Goal: Task Accomplishment & Management: Complete application form

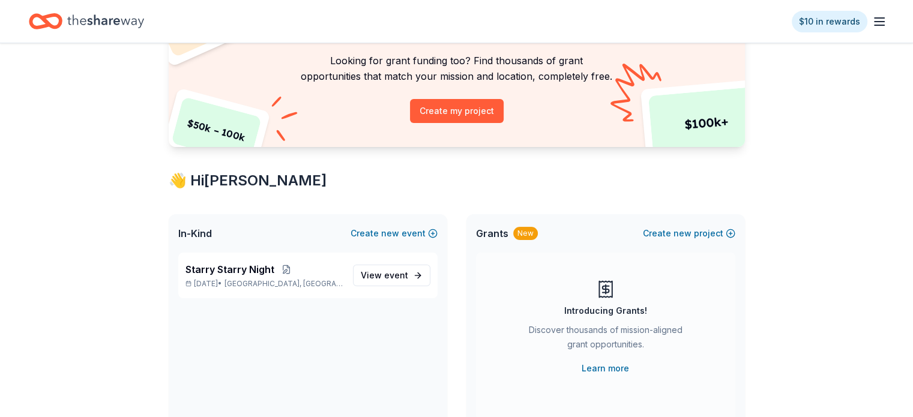
scroll to position [120, 0]
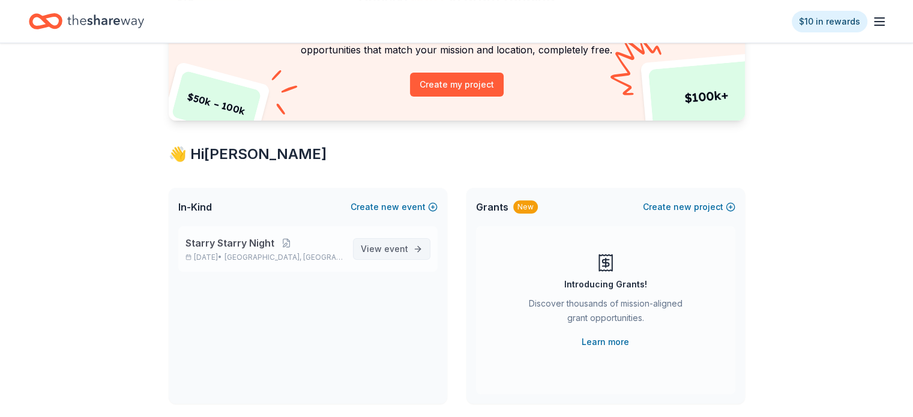
click at [378, 247] on span "View event" at bounding box center [384, 249] width 47 height 14
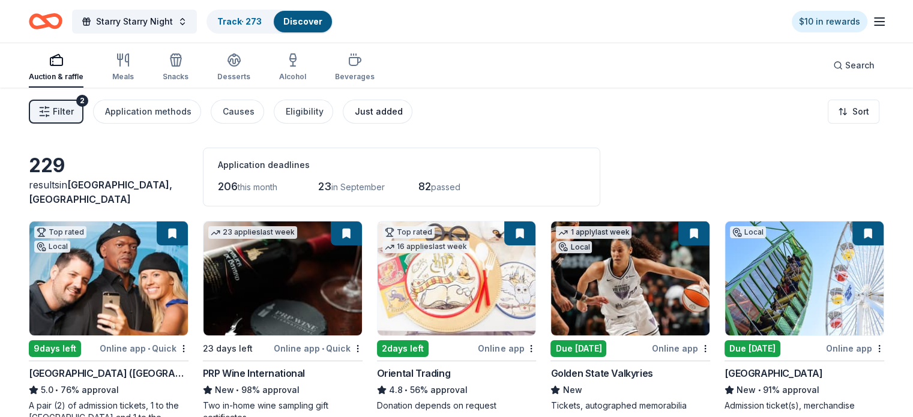
click at [382, 117] on div "Just added" at bounding box center [379, 111] width 48 height 14
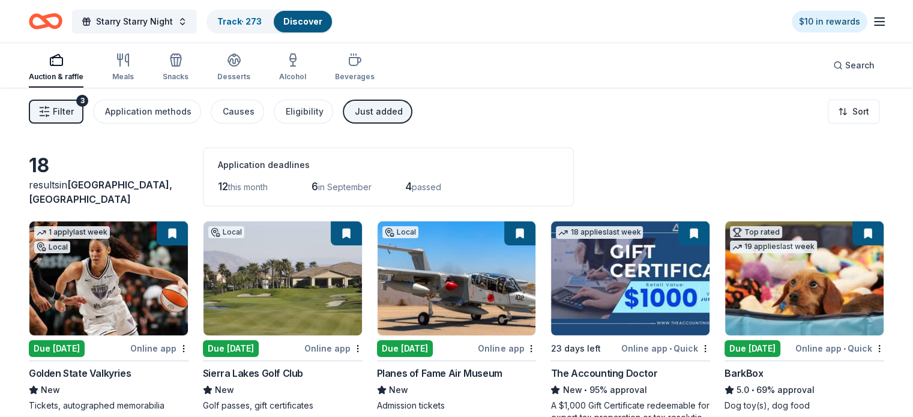
click at [259, 246] on img at bounding box center [283, 279] width 159 height 114
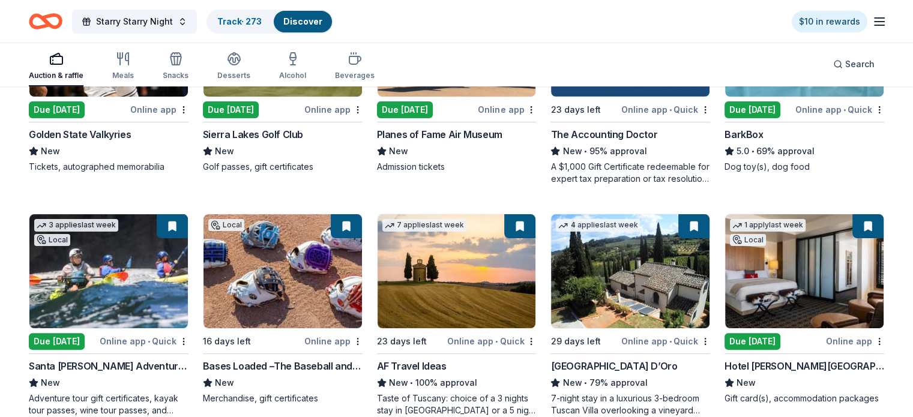
scroll to position [240, 0]
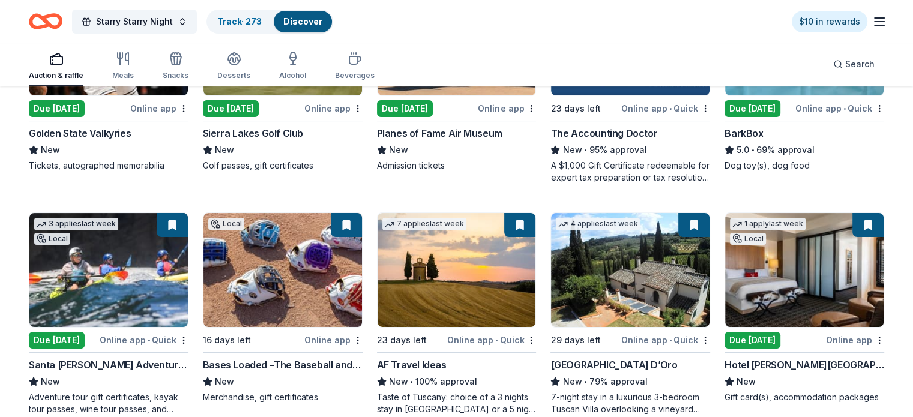
click at [121, 282] on img at bounding box center [108, 270] width 159 height 114
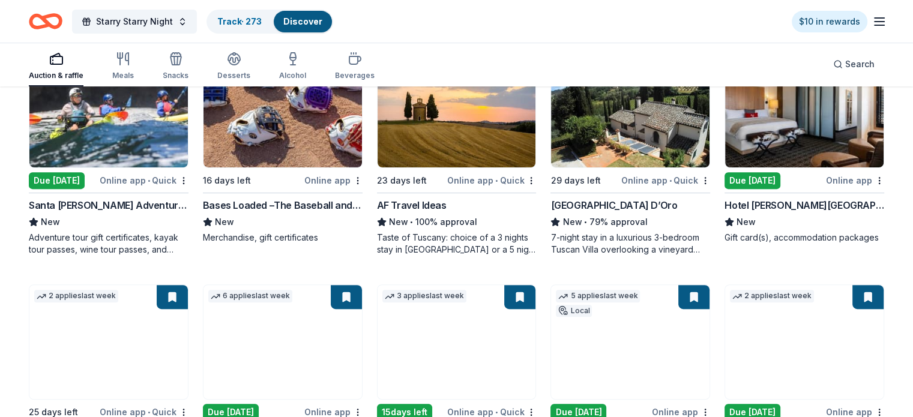
scroll to position [601, 0]
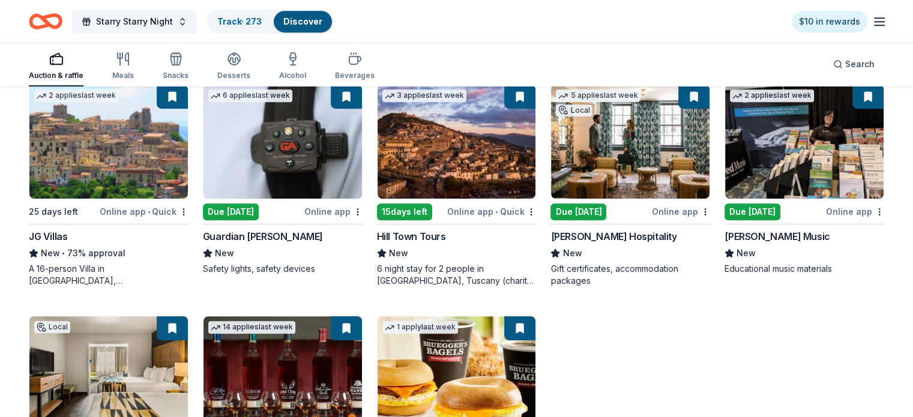
click at [656, 158] on img at bounding box center [630, 142] width 159 height 114
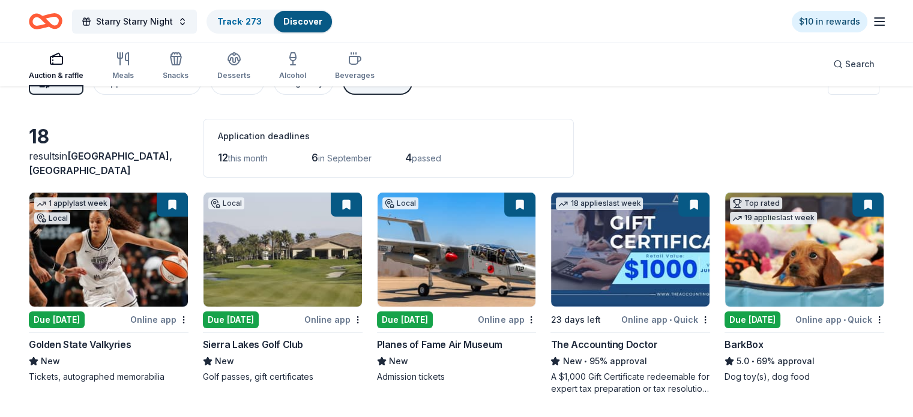
scroll to position [0, 0]
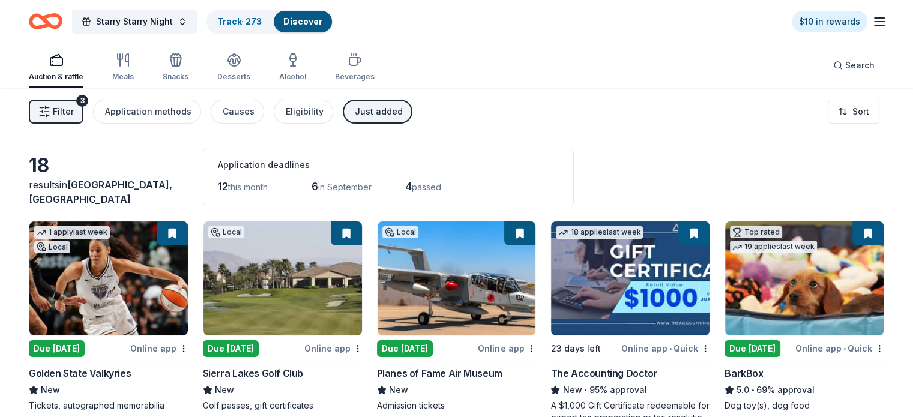
drag, startPoint x: 396, startPoint y: 107, endPoint x: 408, endPoint y: 102, distance: 13.2
click at [396, 107] on div "Just added" at bounding box center [379, 111] width 48 height 14
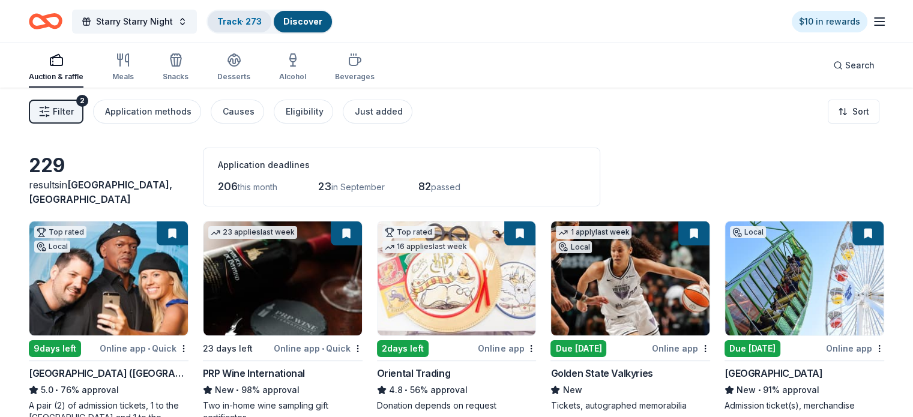
click at [259, 21] on link "Track · 273" at bounding box center [239, 21] width 44 height 10
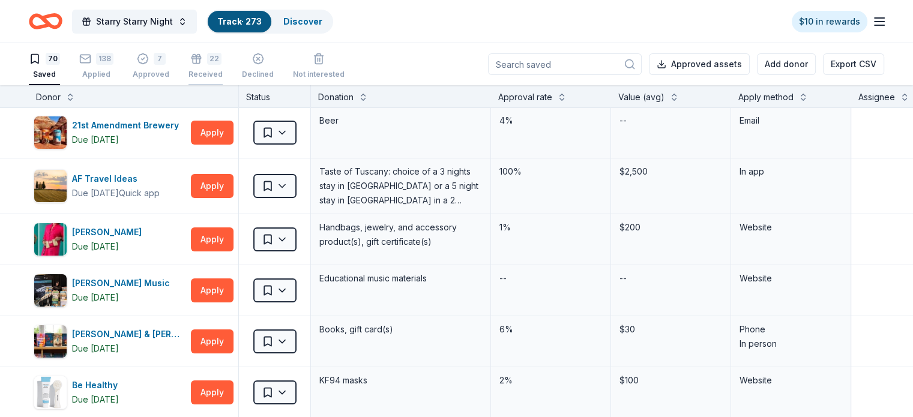
click at [202, 59] on icon "button" at bounding box center [196, 59] width 12 height 12
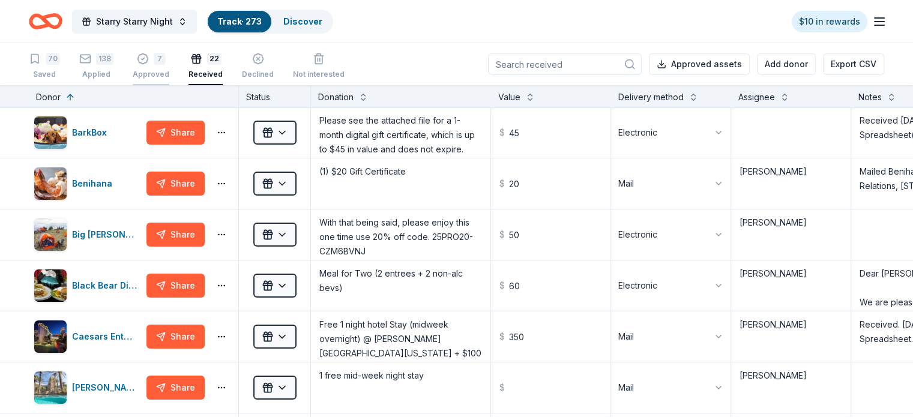
click at [169, 70] on div "Approved" at bounding box center [151, 75] width 37 height 10
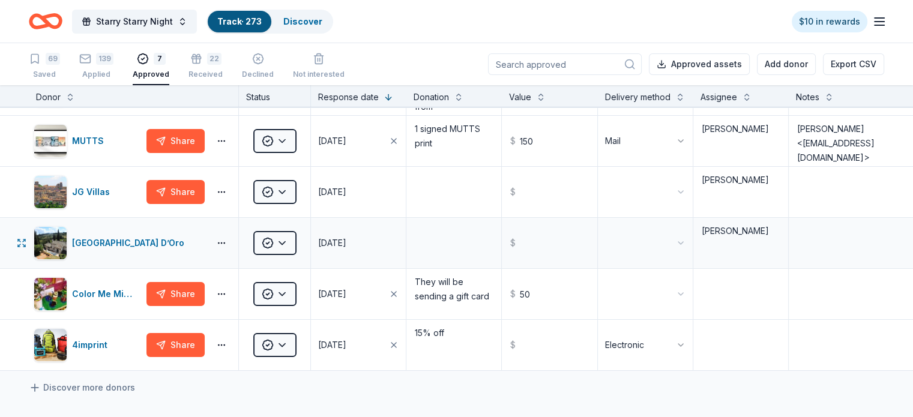
scroll to position [120, 0]
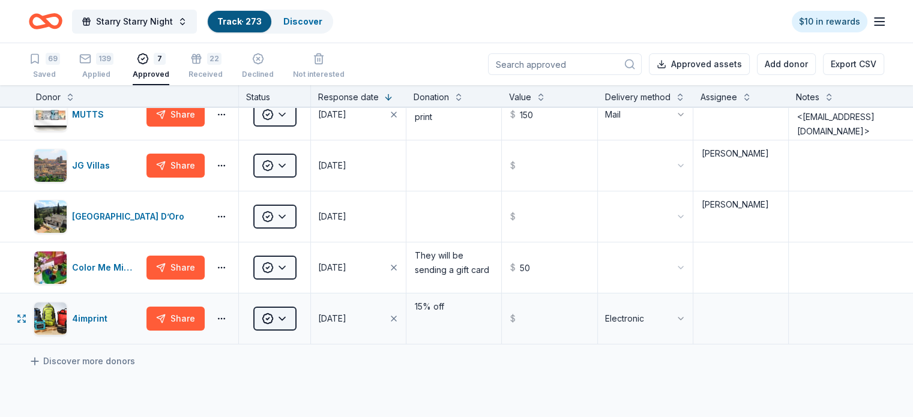
click at [291, 326] on html "Starry Starry Night Track · 273 Discover $10 in rewards 69 Saved 139 Applied 7 …" at bounding box center [456, 208] width 913 height 417
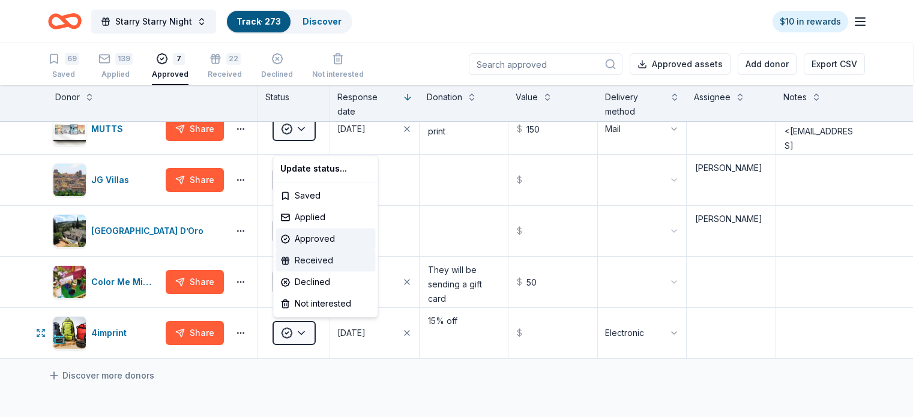
click at [328, 265] on div "Received" at bounding box center [326, 261] width 100 height 22
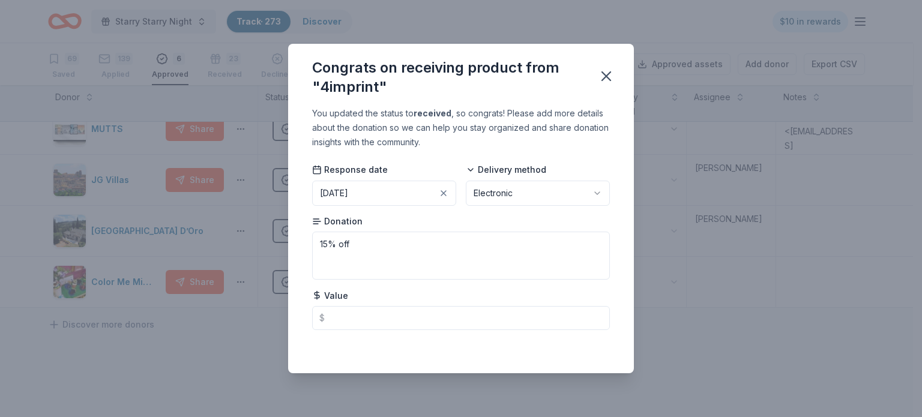
click at [409, 197] on button "05/16/2025" at bounding box center [384, 193] width 144 height 25
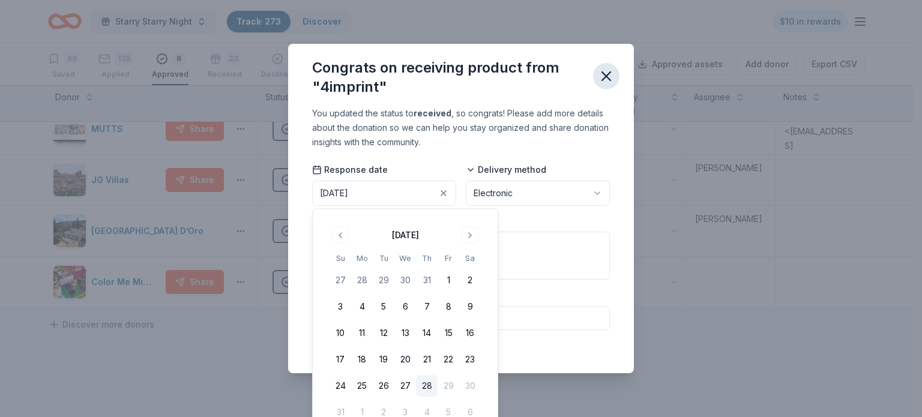
click at [598, 84] on icon "button" at bounding box center [606, 76] width 17 height 17
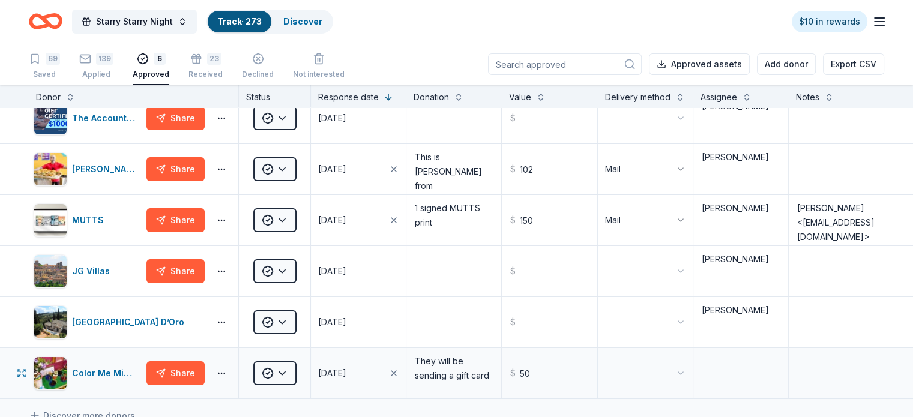
scroll to position [0, 0]
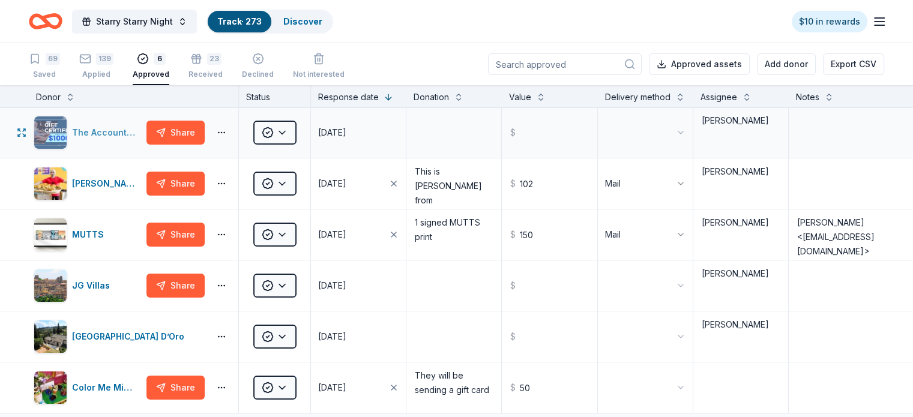
click at [108, 150] on div "The Accounting Doctor" at bounding box center [88, 133] width 108 height 34
click at [114, 64] on div "139" at bounding box center [104, 59] width 17 height 12
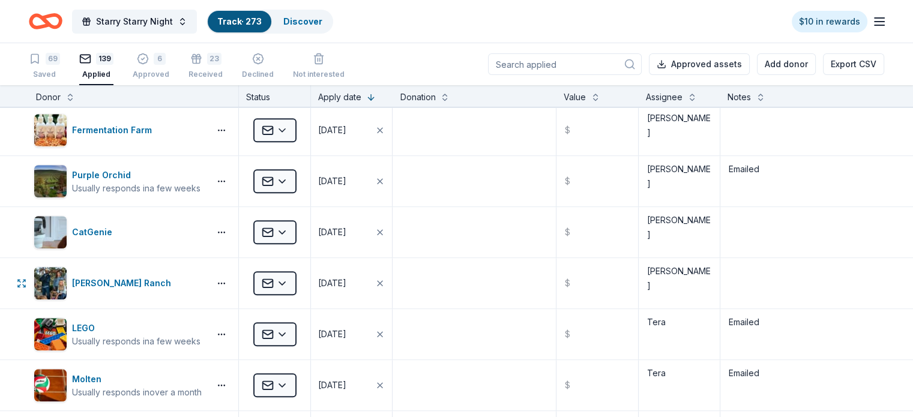
scroll to position [1261, 0]
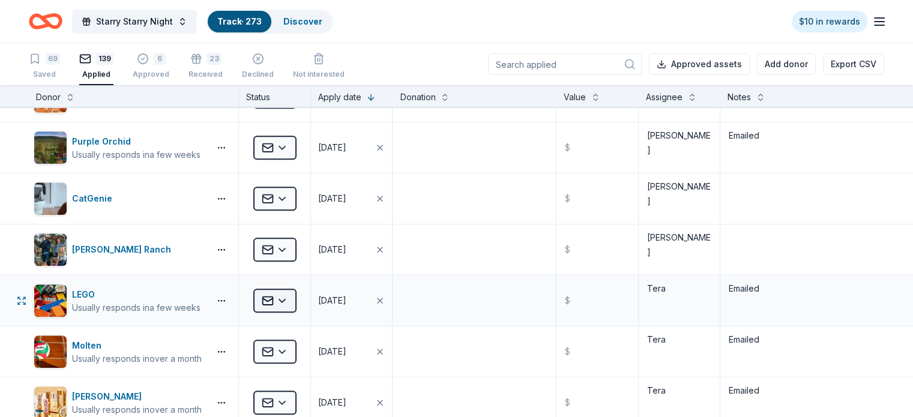
click at [306, 303] on html "Starry Starry Night Track · 273 Discover $10 in rewards 69 Saved 139 Applied 6 …" at bounding box center [456, 208] width 913 height 417
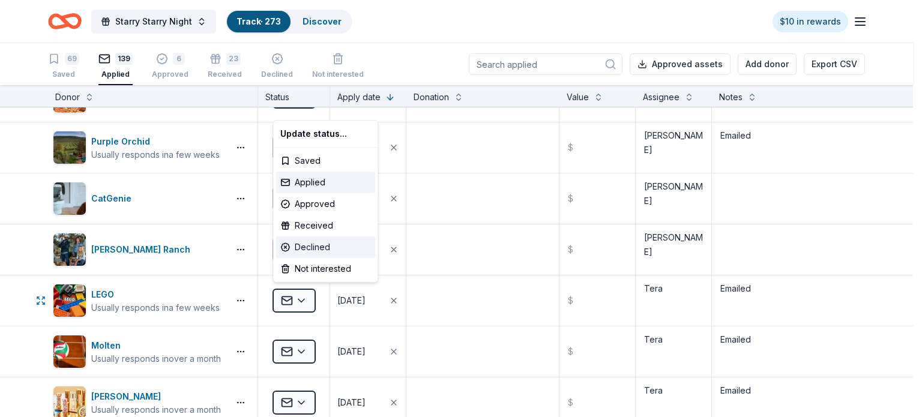
click at [310, 254] on div "Declined" at bounding box center [326, 248] width 100 height 22
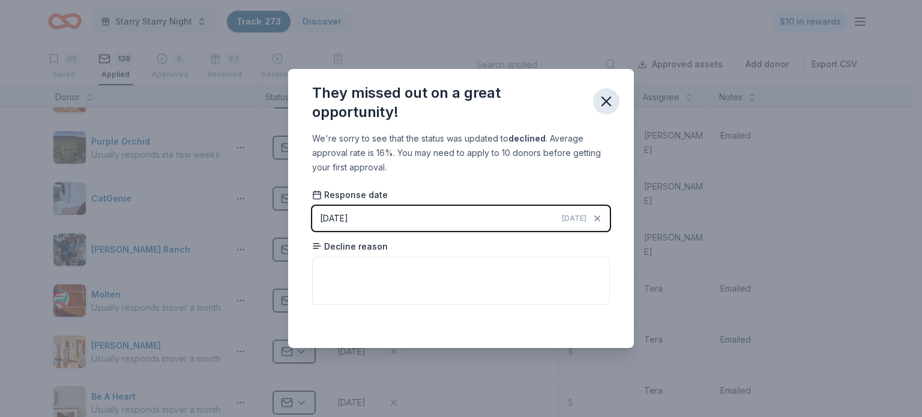
click at [605, 106] on icon "button" at bounding box center [606, 101] width 17 height 17
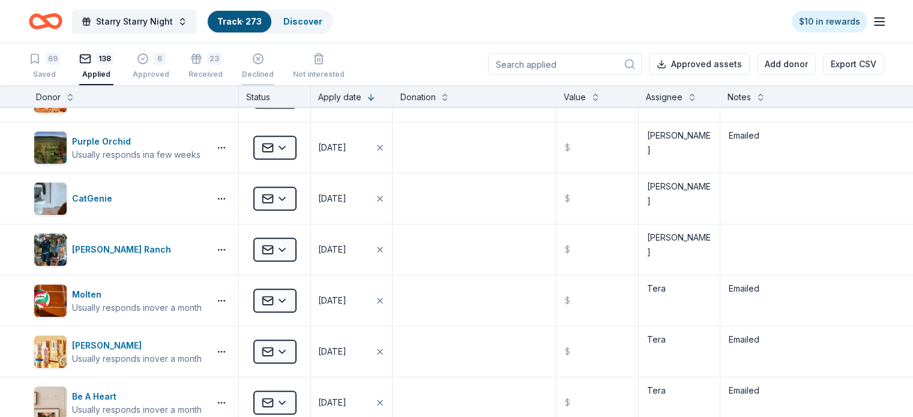
click at [269, 71] on div "Declined" at bounding box center [258, 75] width 32 height 10
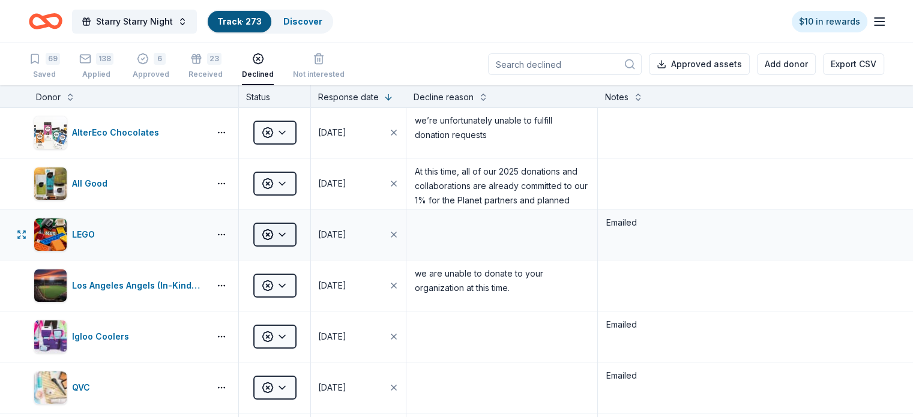
click at [300, 249] on html "Starry Starry Night Track · 273 Discover $10 in rewards 69 Saved 138 Applied 6 …" at bounding box center [456, 208] width 913 height 417
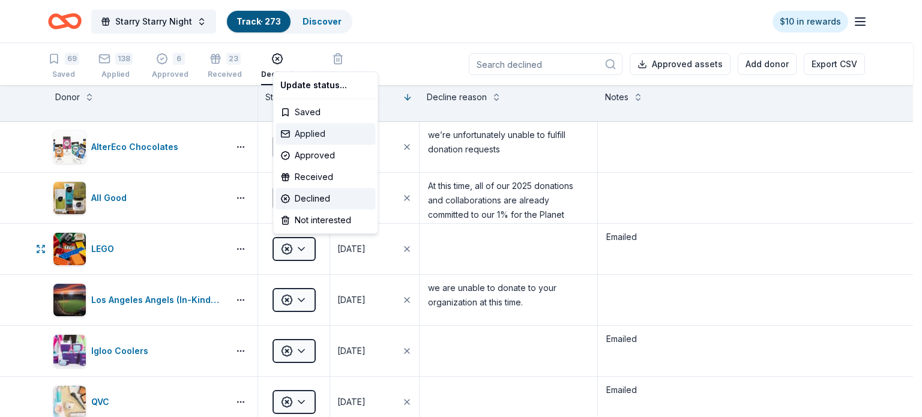
click at [313, 139] on div "Applied" at bounding box center [326, 134] width 100 height 22
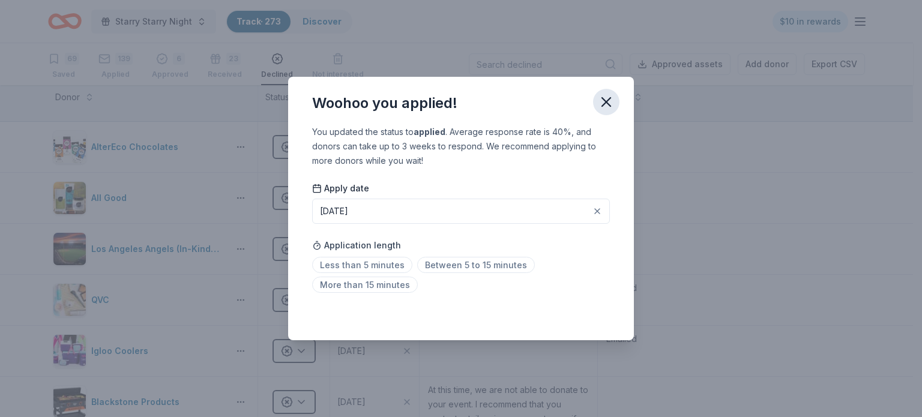
click at [613, 103] on icon "button" at bounding box center [606, 102] width 17 height 17
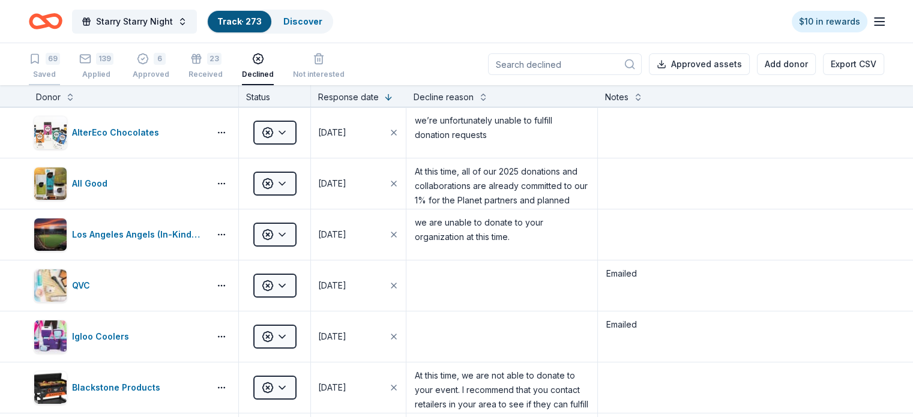
click at [60, 62] on div "69" at bounding box center [53, 59] width 14 height 12
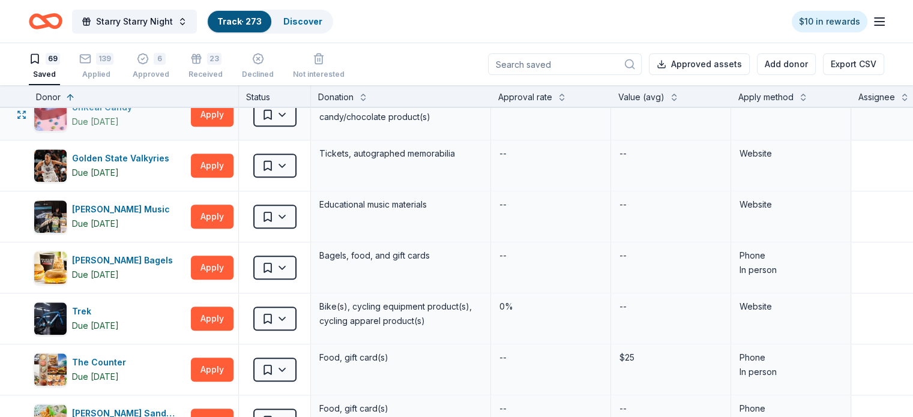
scroll to position [1621, 0]
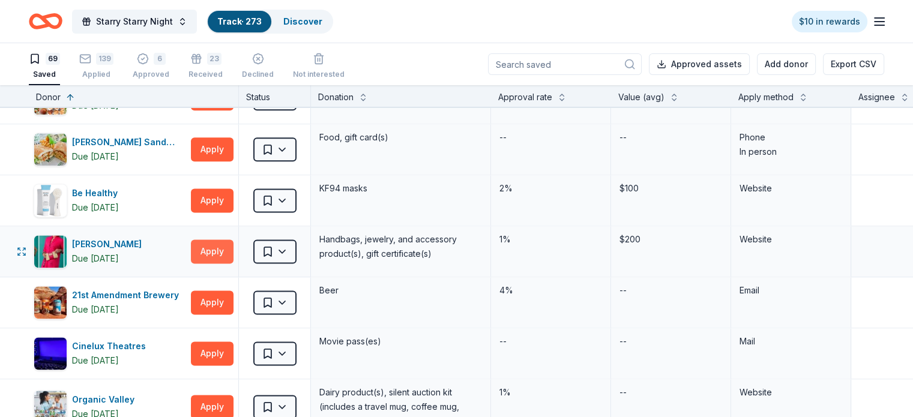
click at [234, 249] on button "Apply" at bounding box center [212, 252] width 43 height 24
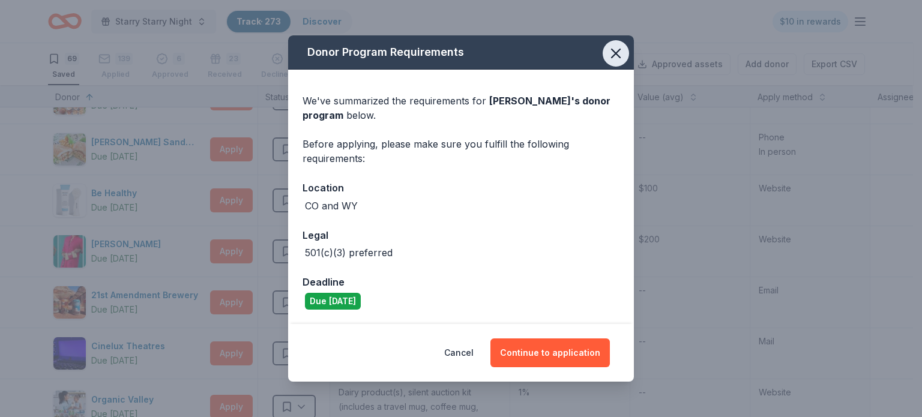
click at [619, 58] on icon "button" at bounding box center [616, 53] width 17 height 17
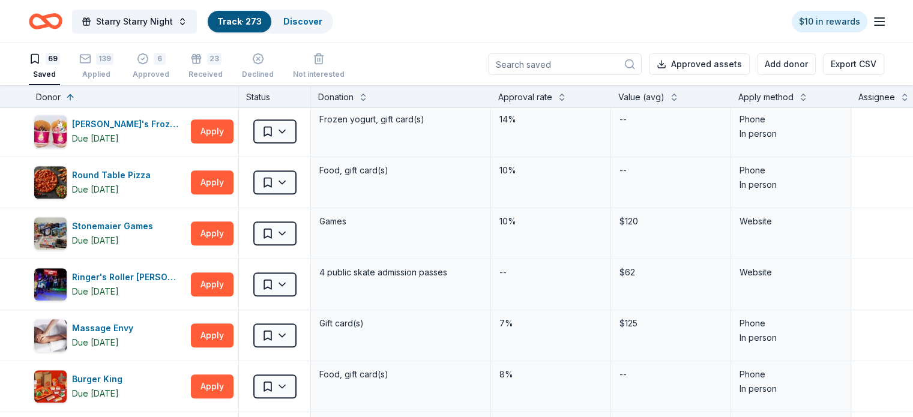
scroll to position [480, 0]
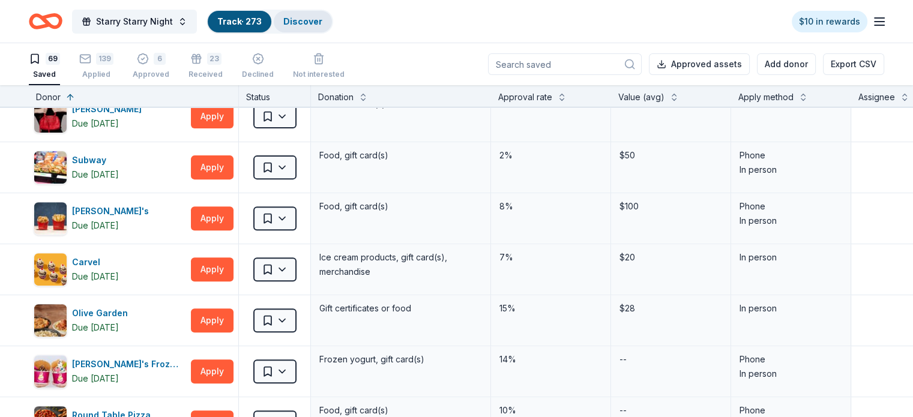
click at [322, 16] on link "Discover" at bounding box center [302, 21] width 39 height 10
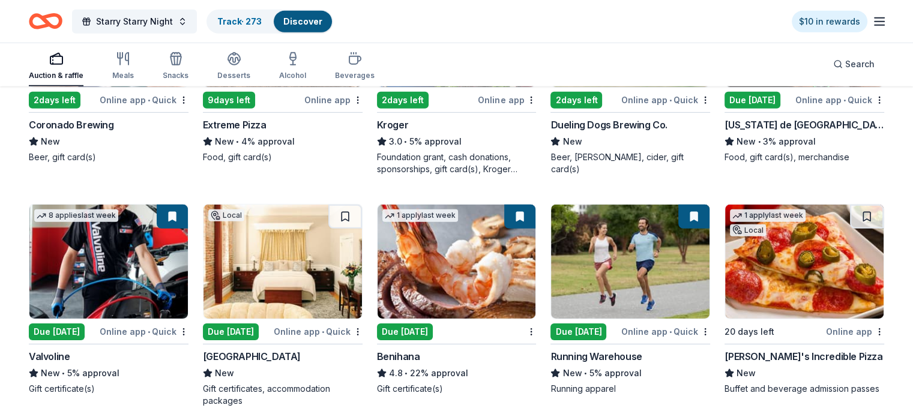
scroll to position [3733, 0]
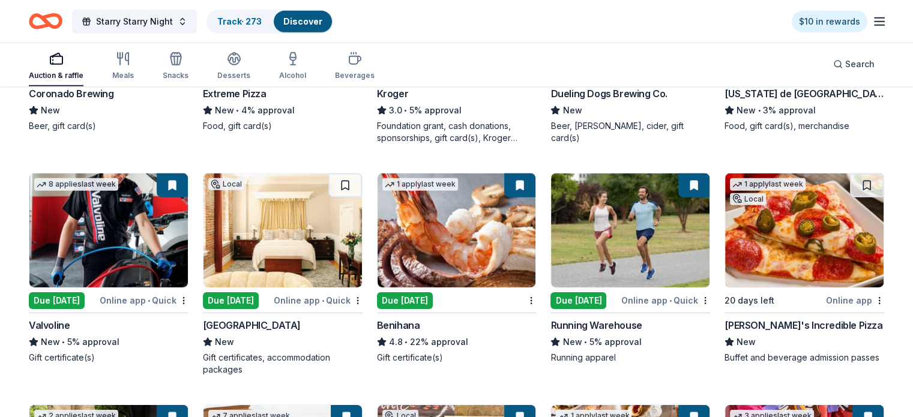
click at [247, 234] on img at bounding box center [283, 231] width 159 height 114
click at [795, 238] on img at bounding box center [804, 231] width 159 height 114
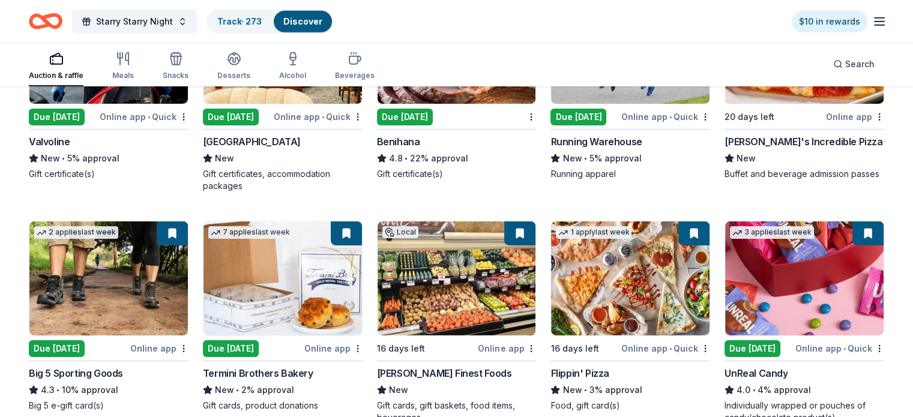
scroll to position [4016, 0]
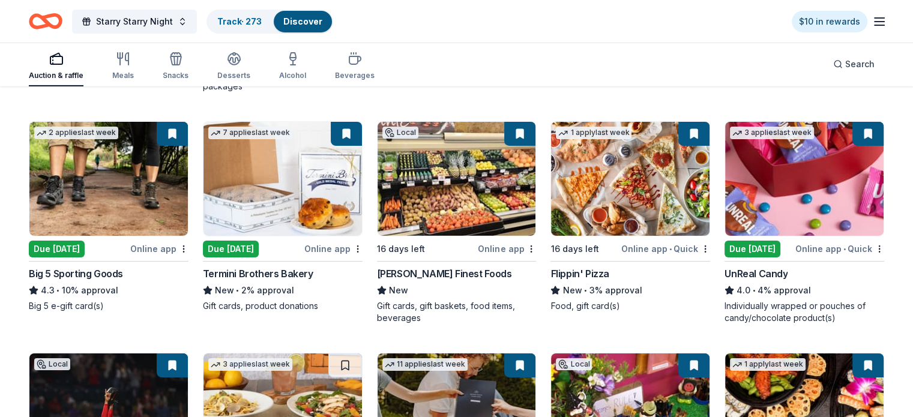
click at [135, 201] on img at bounding box center [108, 179] width 159 height 114
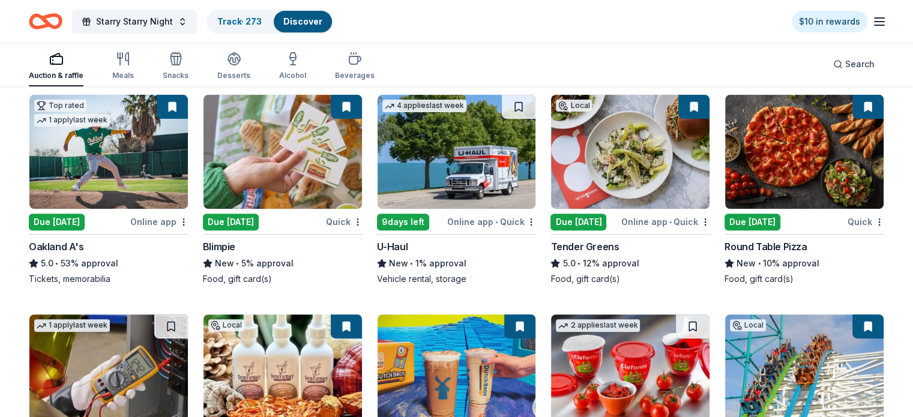
scroll to position [5087, 0]
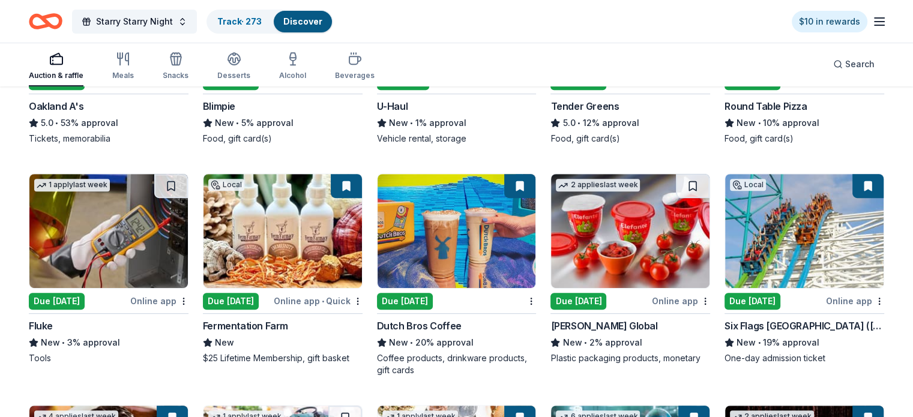
click at [93, 235] on img at bounding box center [108, 231] width 159 height 114
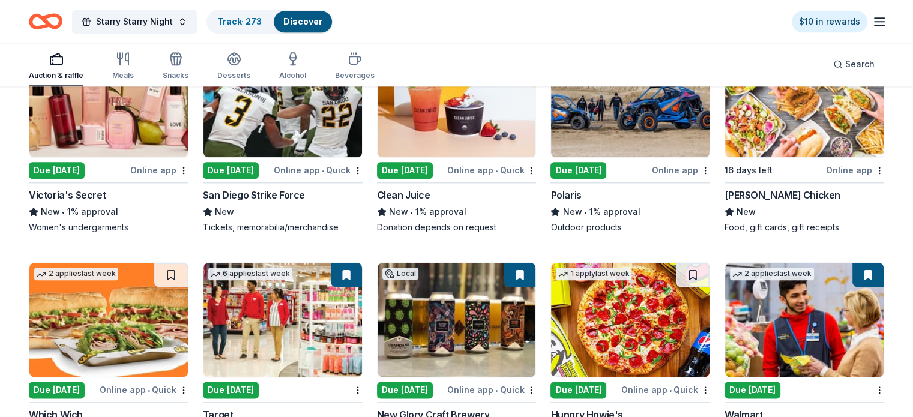
scroll to position [5990, 0]
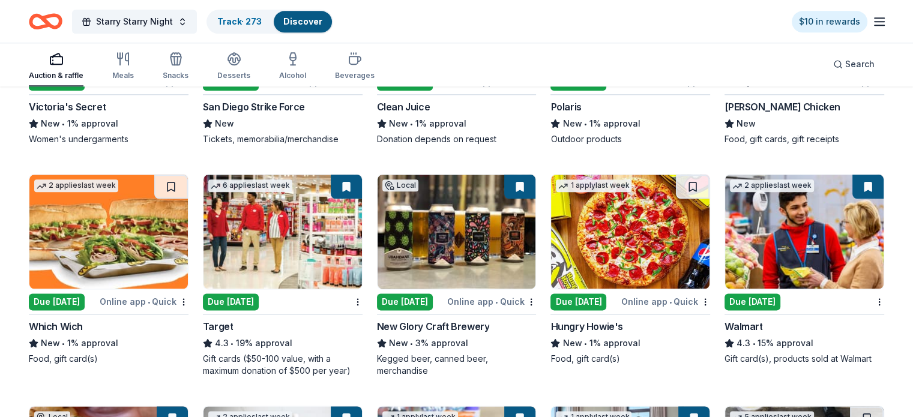
drag, startPoint x: 35, startPoint y: 320, endPoint x: 107, endPoint y: 319, distance: 72.1
click at [70, 298] on div "Due [DATE]" at bounding box center [57, 302] width 56 height 17
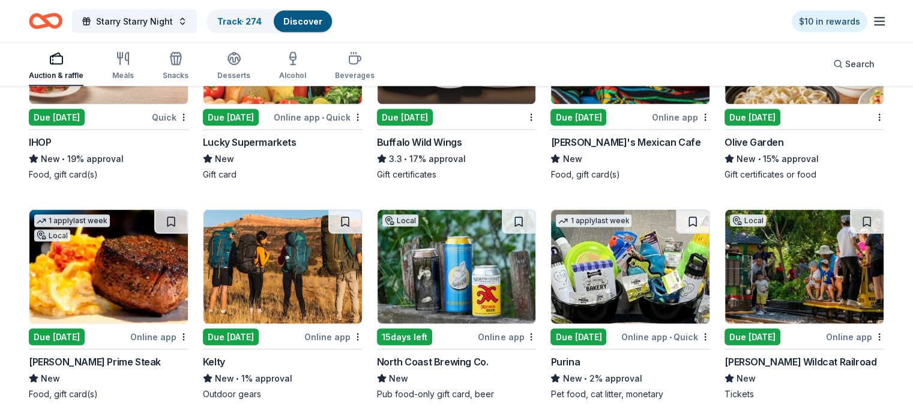
scroll to position [6952, 0]
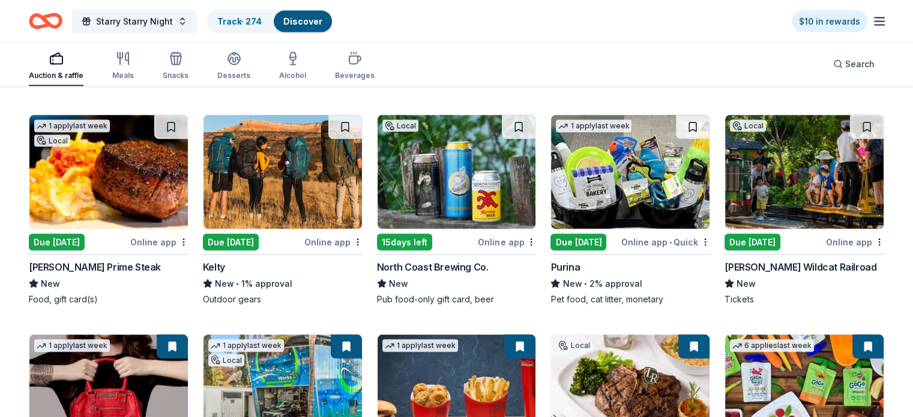
click at [61, 234] on div "Due [DATE]" at bounding box center [57, 242] width 56 height 17
click at [617, 178] on img at bounding box center [630, 172] width 159 height 114
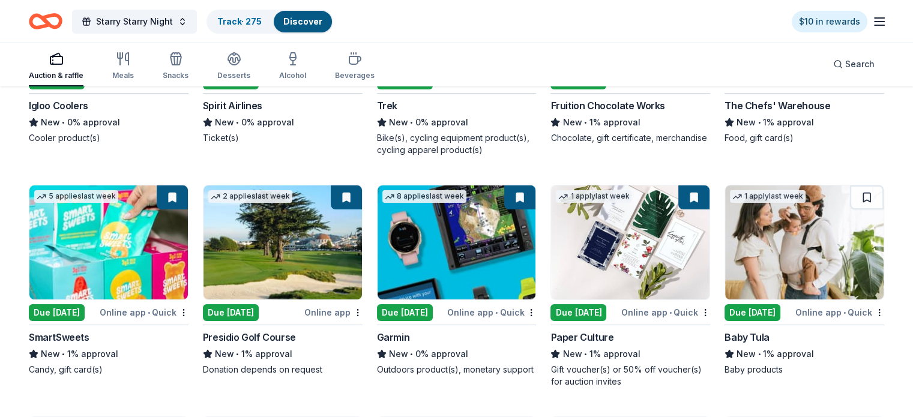
scroll to position [9162, 0]
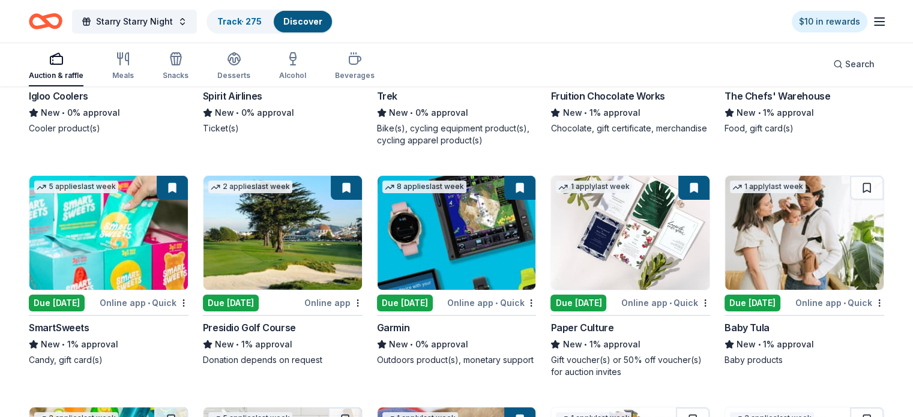
drag, startPoint x: 471, startPoint y: 209, endPoint x: 868, endPoint y: 117, distance: 407.4
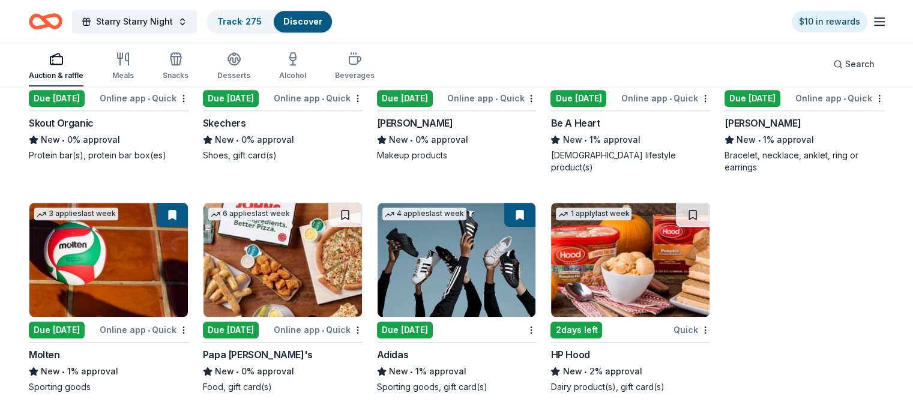
scroll to position [10275, 0]
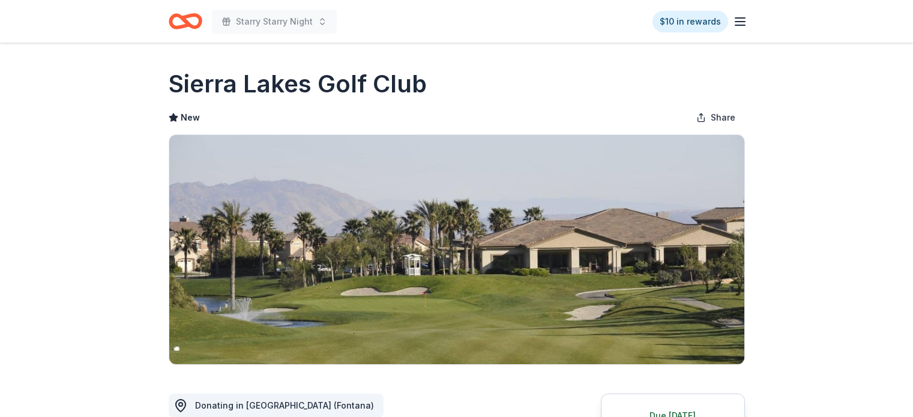
scroll to position [240, 0]
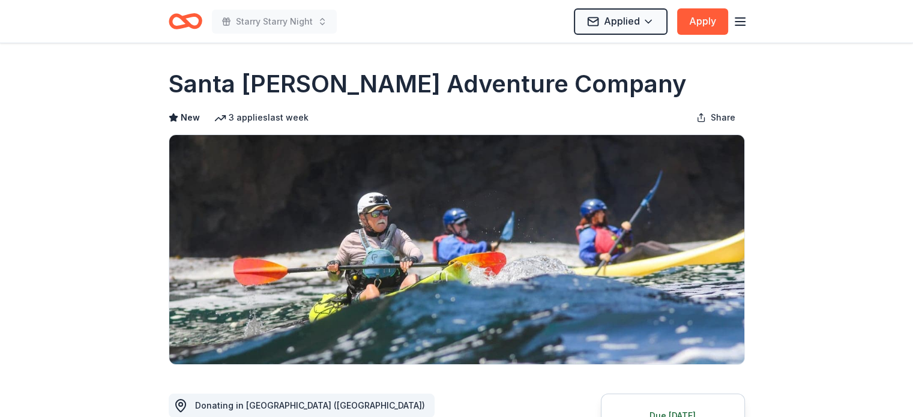
scroll to position [360, 0]
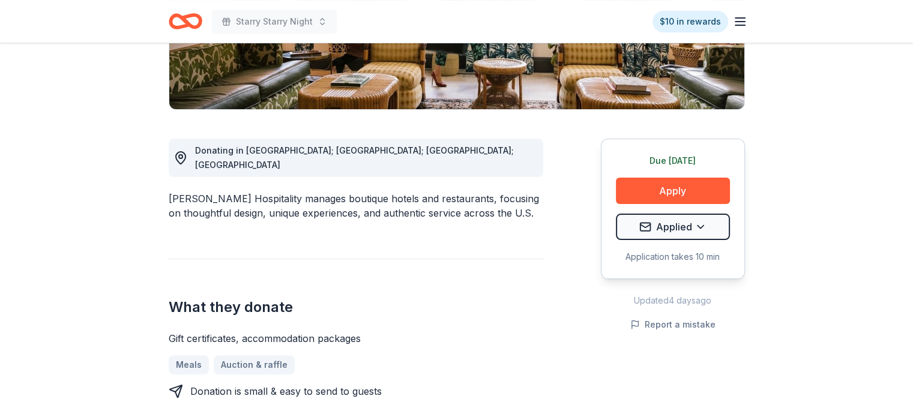
scroll to position [360, 0]
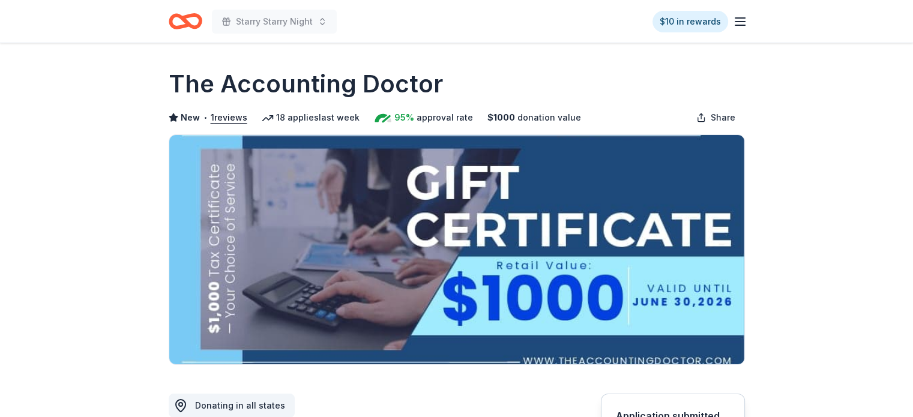
scroll to position [240, 0]
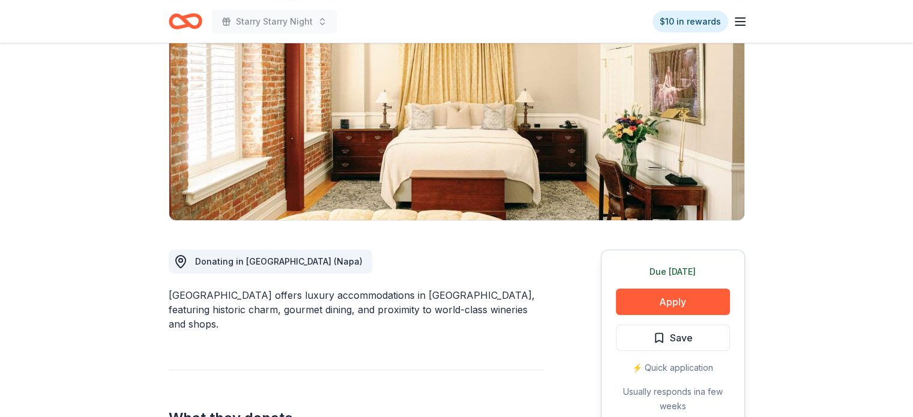
scroll to position [240, 0]
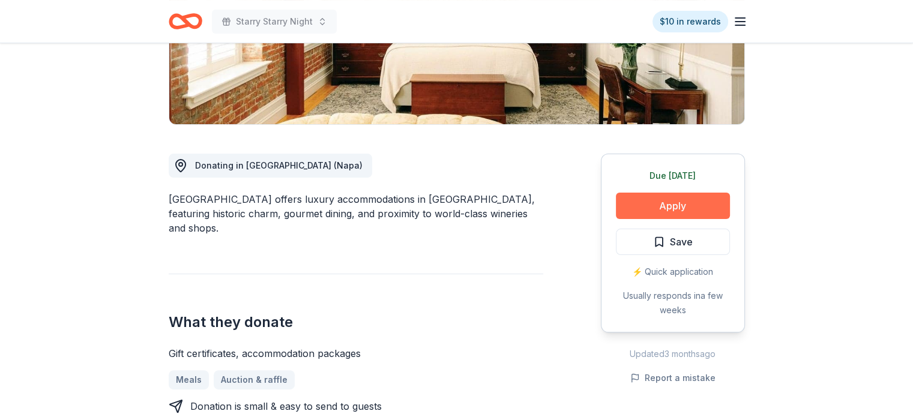
click at [674, 204] on button "Apply" at bounding box center [673, 206] width 114 height 26
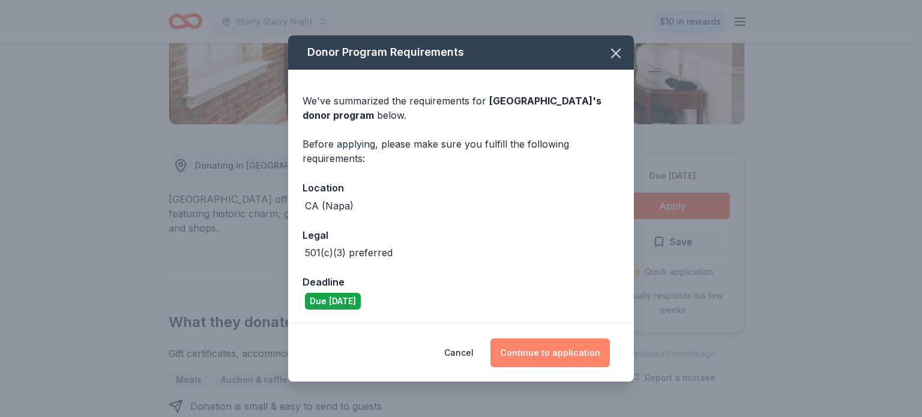
click at [559, 356] on button "Continue to application" at bounding box center [551, 353] width 120 height 29
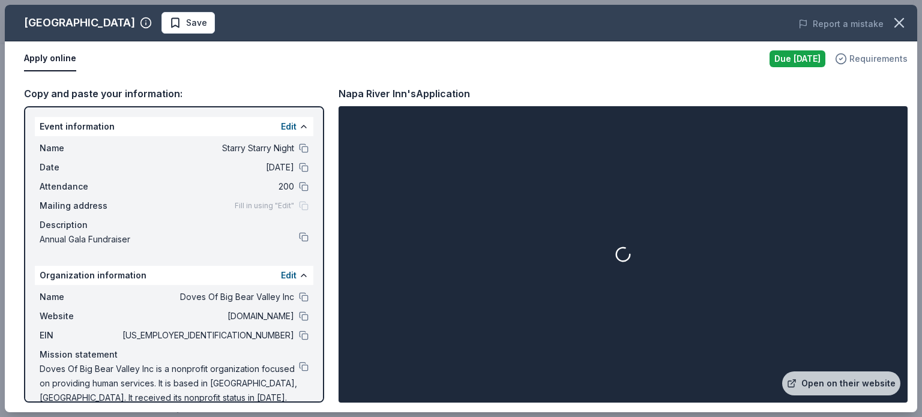
click at [864, 55] on span "Requirements" at bounding box center [879, 59] width 58 height 14
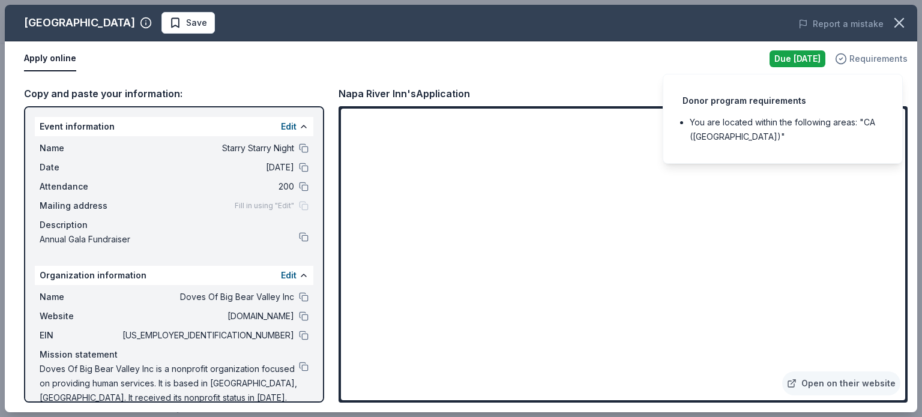
click at [864, 55] on span "Requirements" at bounding box center [879, 59] width 58 height 14
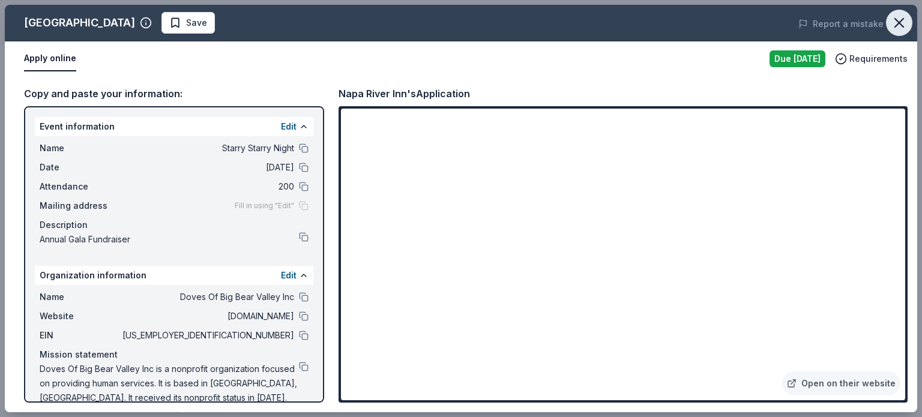
click at [897, 26] on icon "button" at bounding box center [899, 22] width 17 height 17
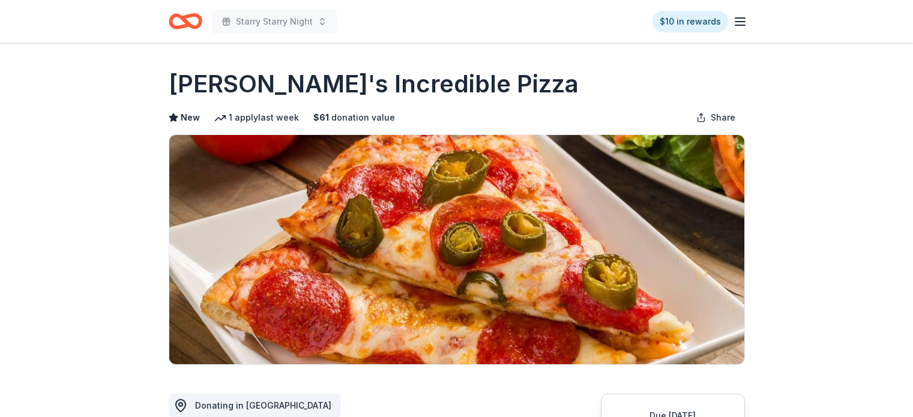
scroll to position [360, 0]
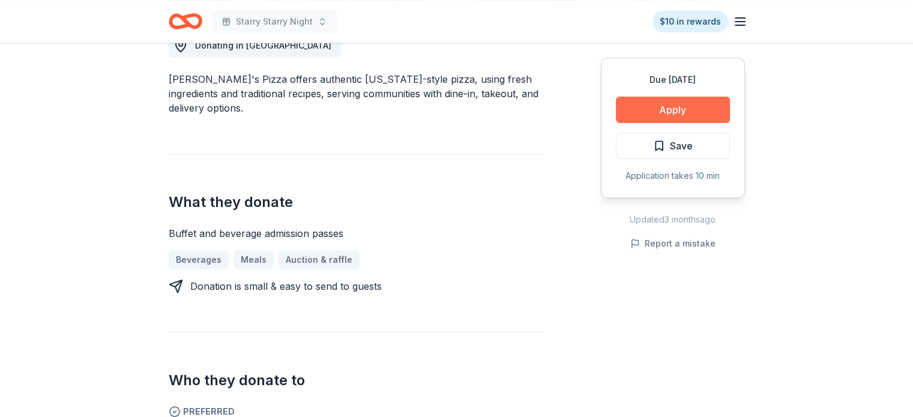
click at [661, 117] on button "Apply" at bounding box center [673, 110] width 114 height 26
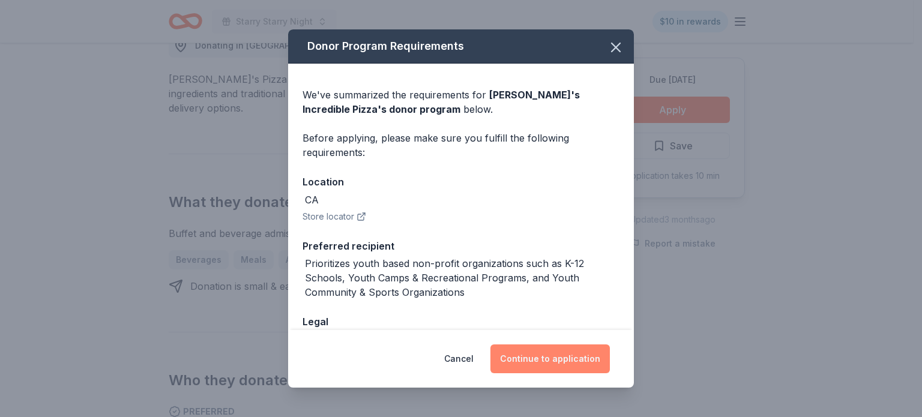
click at [561, 354] on button "Continue to application" at bounding box center [551, 359] width 120 height 29
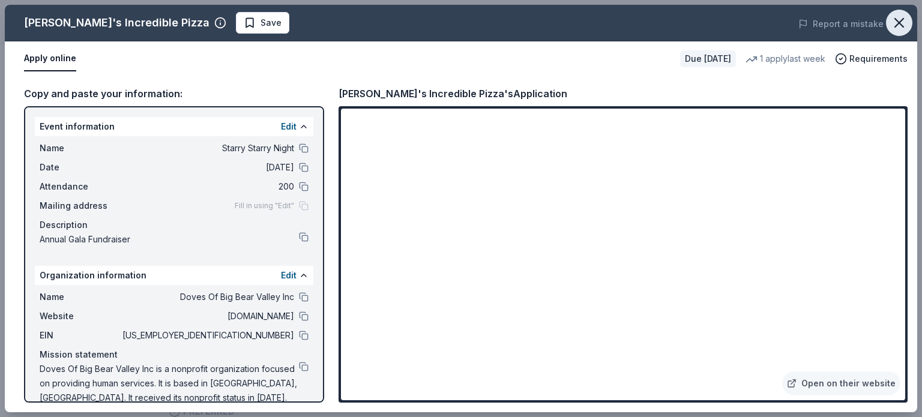
click at [904, 29] on icon "button" at bounding box center [899, 22] width 17 height 17
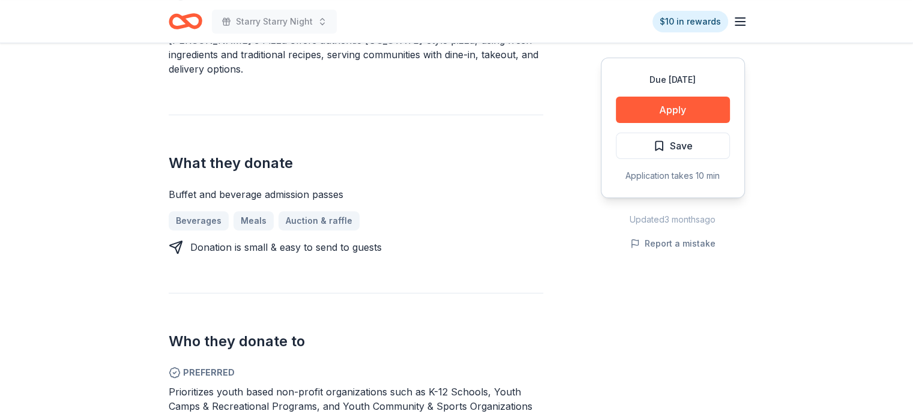
scroll to position [420, 0]
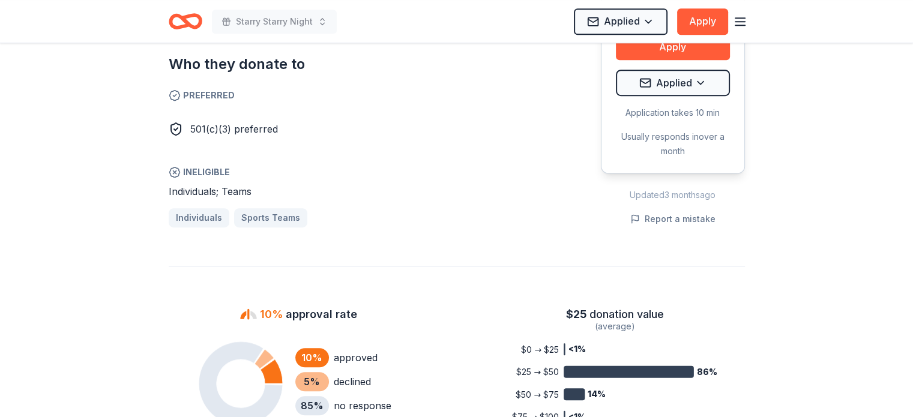
scroll to position [781, 0]
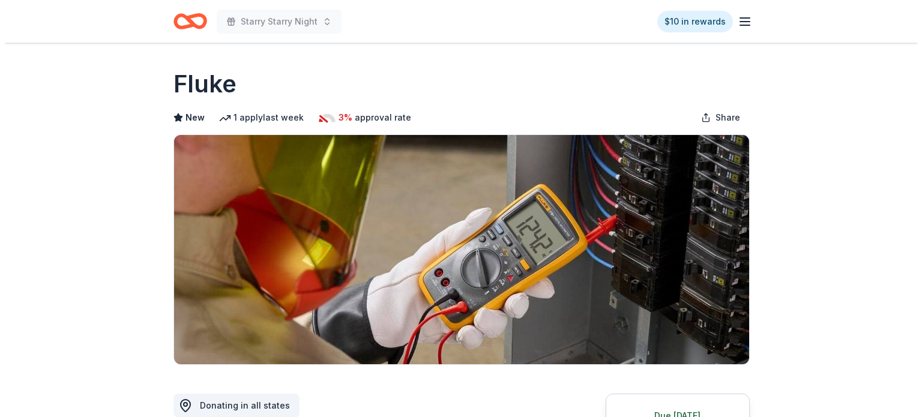
scroll to position [300, 0]
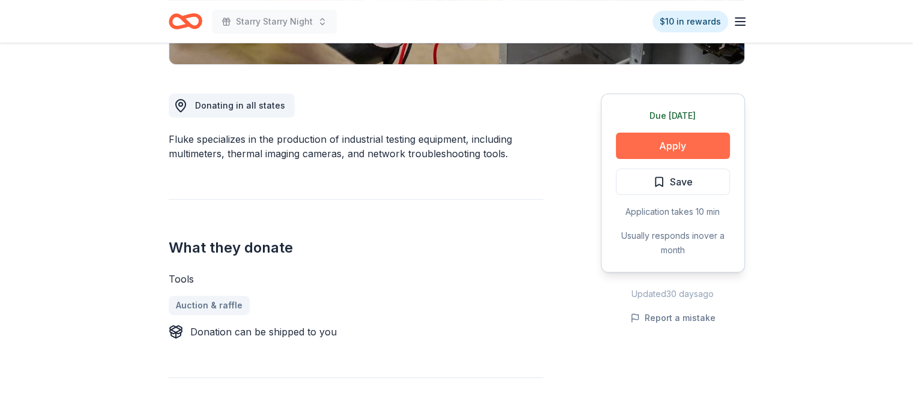
click at [692, 153] on button "Apply" at bounding box center [673, 146] width 114 height 26
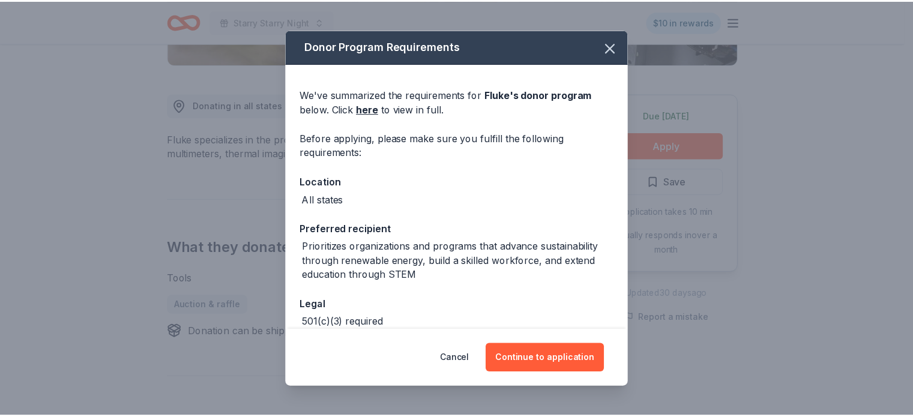
scroll to position [62, 0]
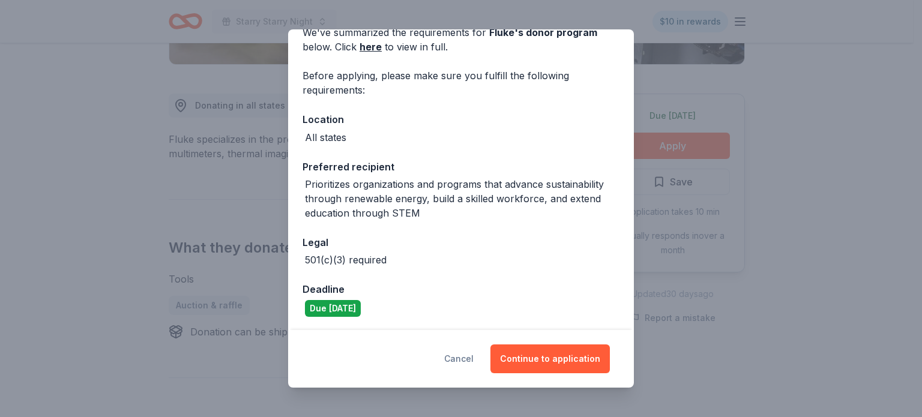
click at [470, 356] on button "Cancel" at bounding box center [458, 359] width 29 height 29
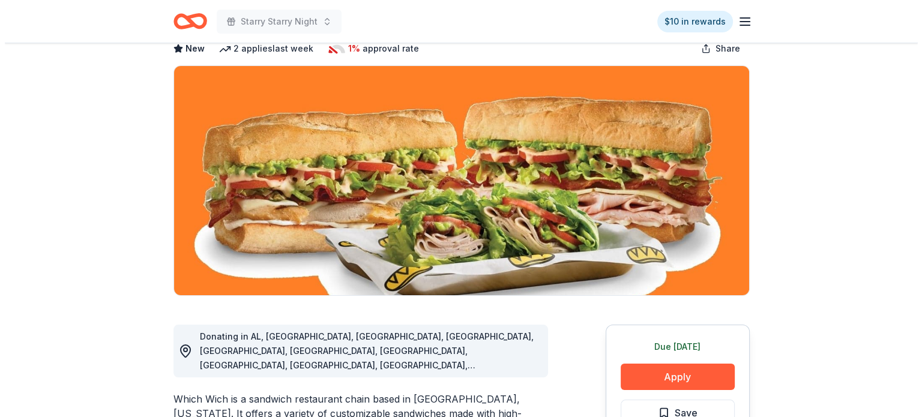
scroll to position [180, 0]
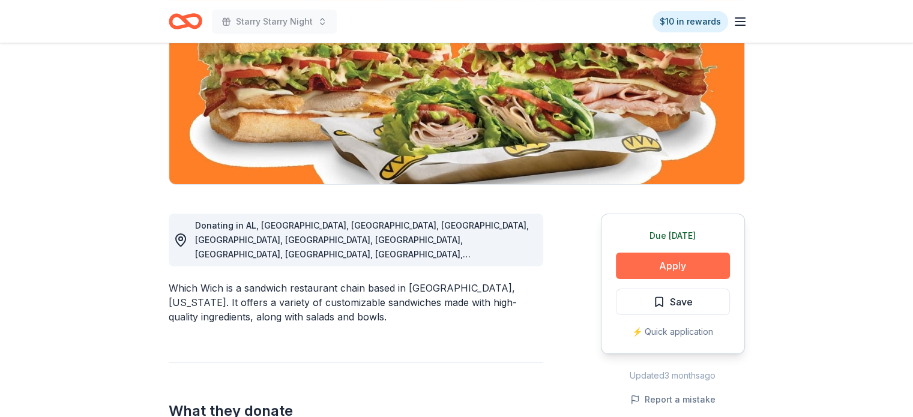
click at [657, 268] on button "Apply" at bounding box center [673, 266] width 114 height 26
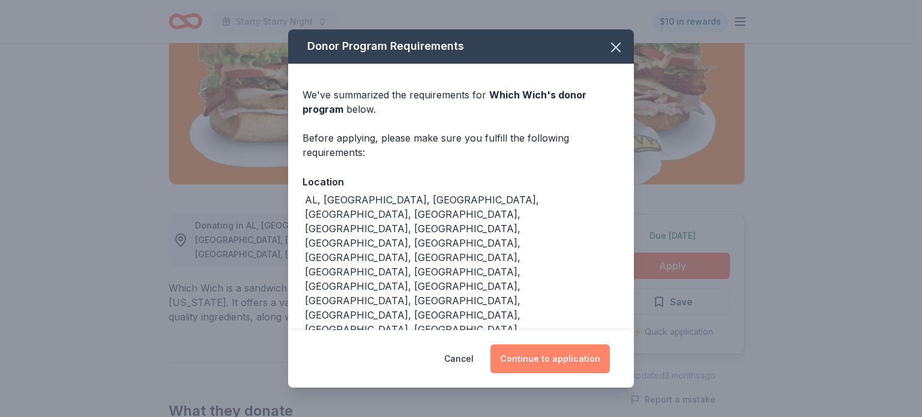
click at [572, 345] on button "Continue to application" at bounding box center [551, 359] width 120 height 29
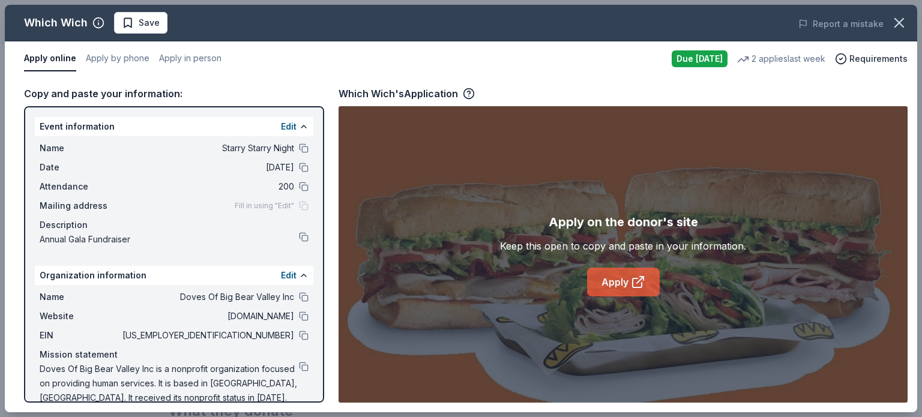
click at [617, 288] on link "Apply" at bounding box center [623, 282] width 73 height 29
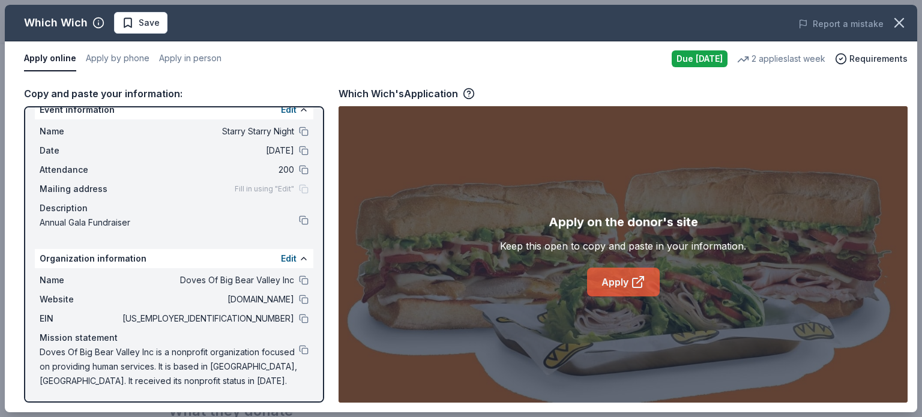
click at [598, 275] on link "Apply" at bounding box center [623, 282] width 73 height 29
click at [141, 27] on span "Save" at bounding box center [149, 23] width 21 height 14
click at [141, 27] on html "Starry Starry Night $10 in rewards Due today Share Which Wich New 2 applies las…" at bounding box center [461, 28] width 922 height 417
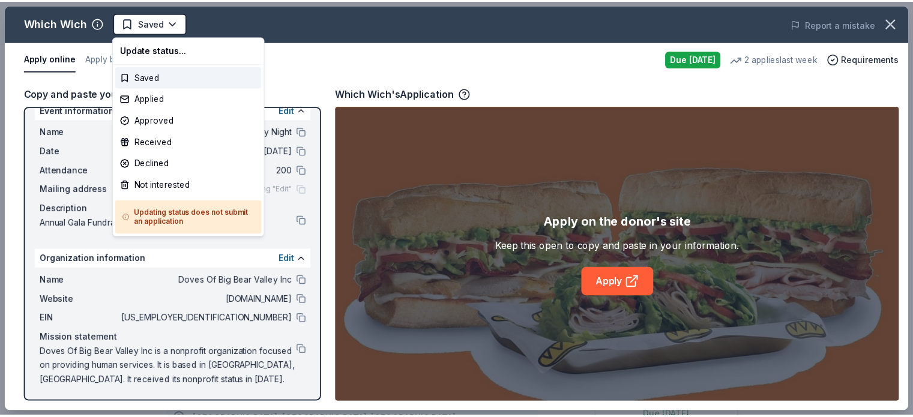
scroll to position [0, 0]
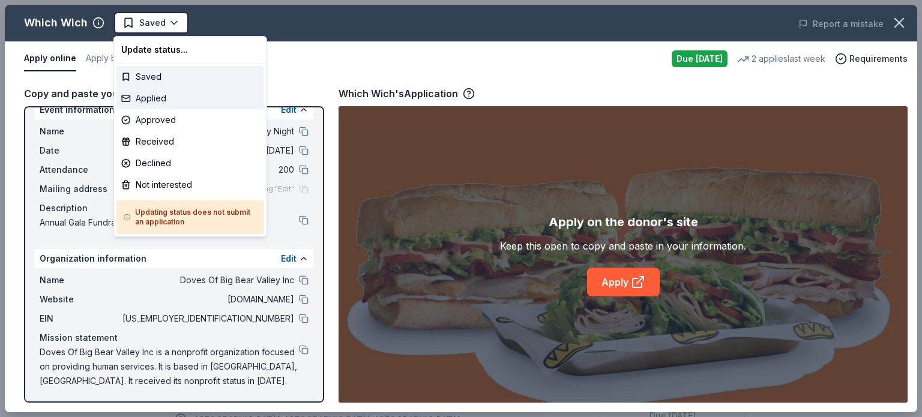
click at [142, 98] on div "Applied" at bounding box center [191, 99] width 148 height 22
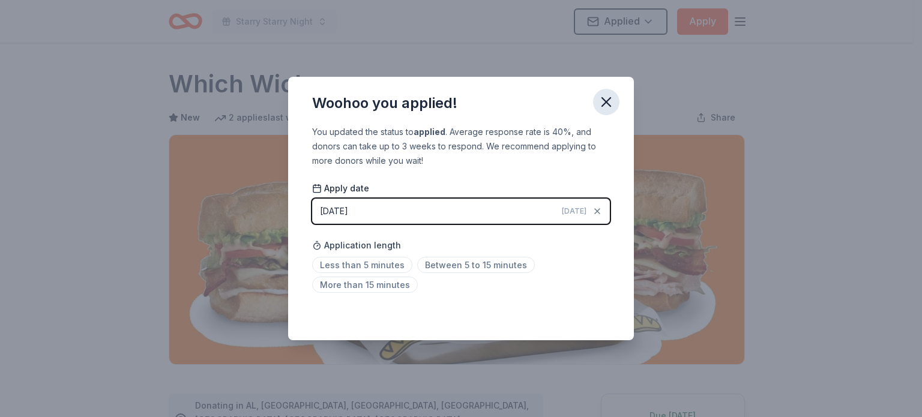
click at [598, 98] on icon "button" at bounding box center [606, 102] width 17 height 17
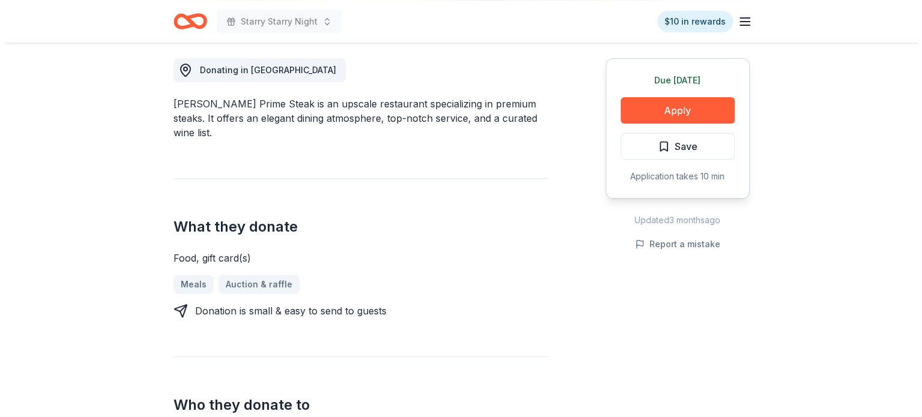
scroll to position [180, 0]
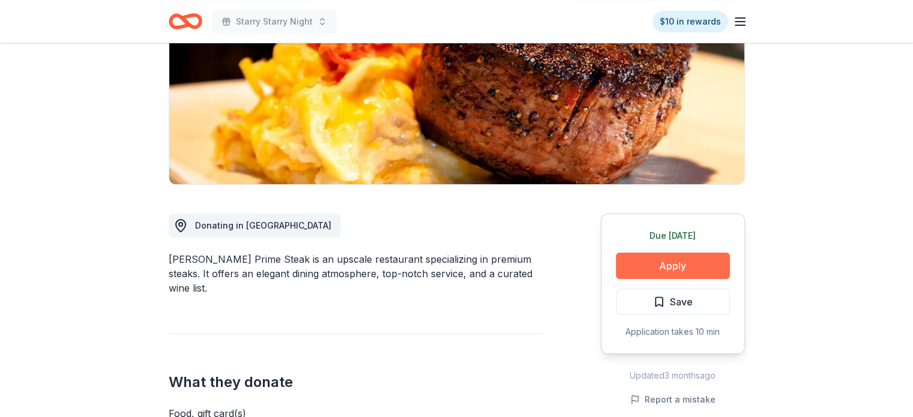
click at [666, 268] on button "Apply" at bounding box center [673, 266] width 114 height 26
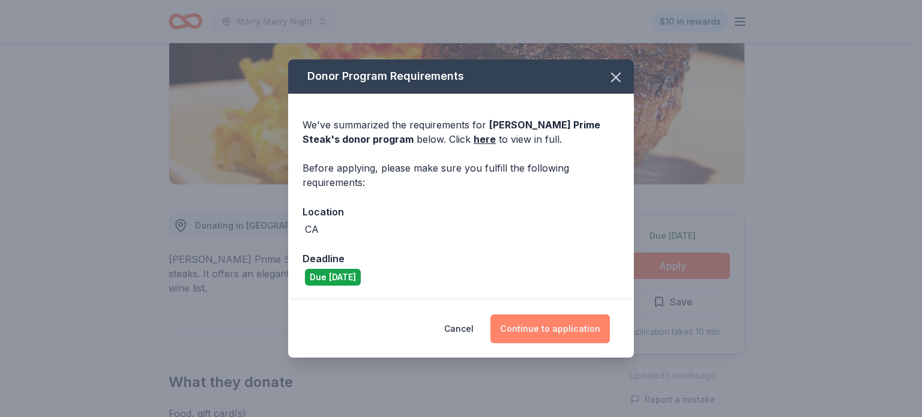
click at [539, 324] on button "Continue to application" at bounding box center [551, 329] width 120 height 29
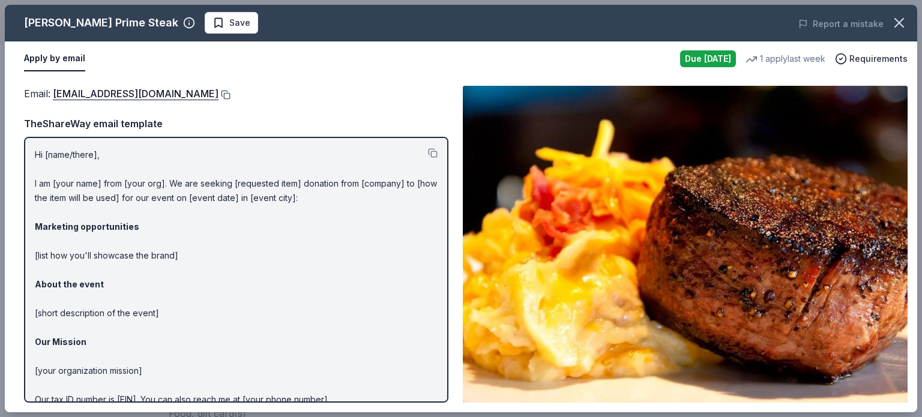
click at [231, 91] on button at bounding box center [225, 95] width 12 height 10
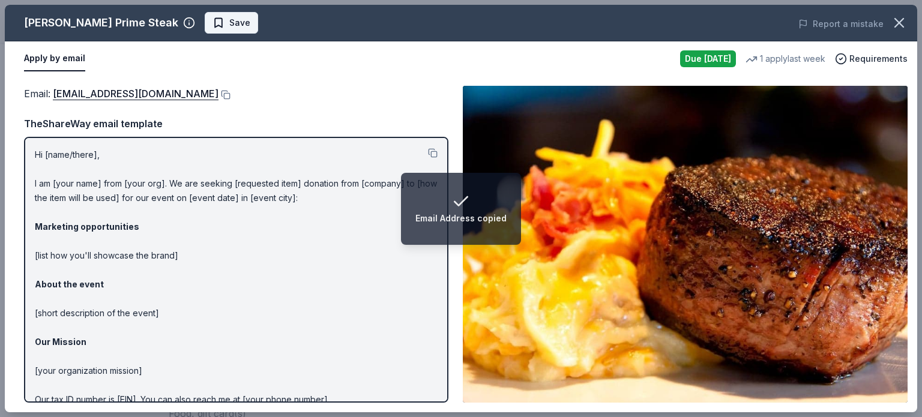
click at [229, 21] on span "Save" at bounding box center [239, 23] width 21 height 14
click at [183, 21] on html "Email Address copied Starry Starry Night $10 in rewards Due today Share Hanna's…" at bounding box center [461, 28] width 922 height 417
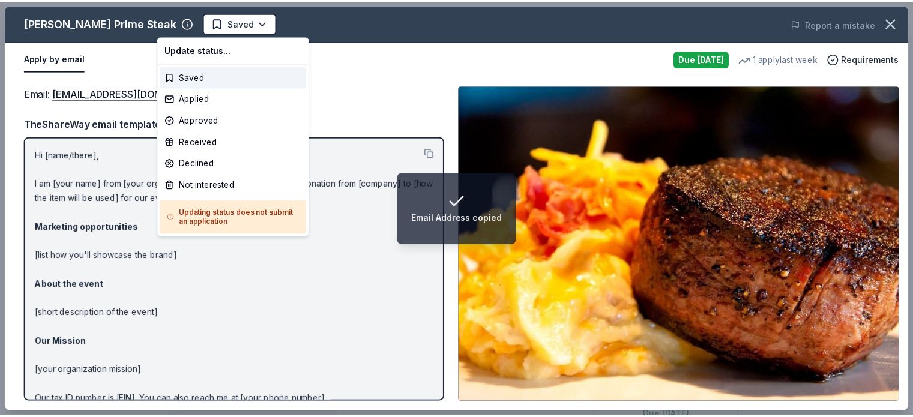
scroll to position [0, 0]
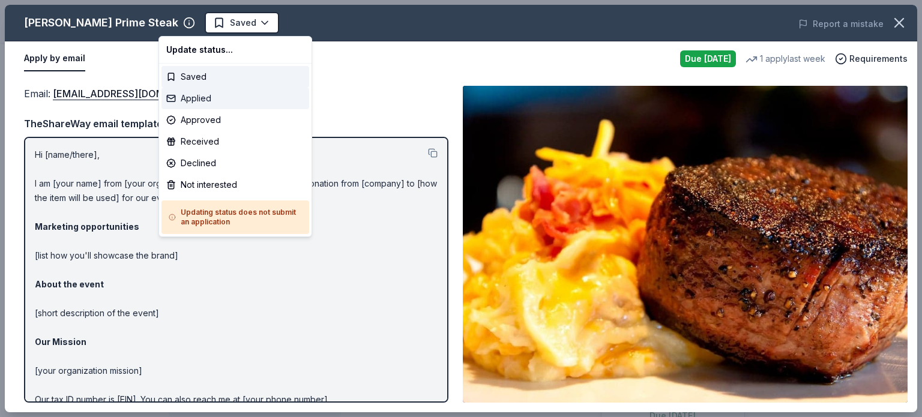
click at [193, 101] on div "Applied" at bounding box center [236, 99] width 148 height 22
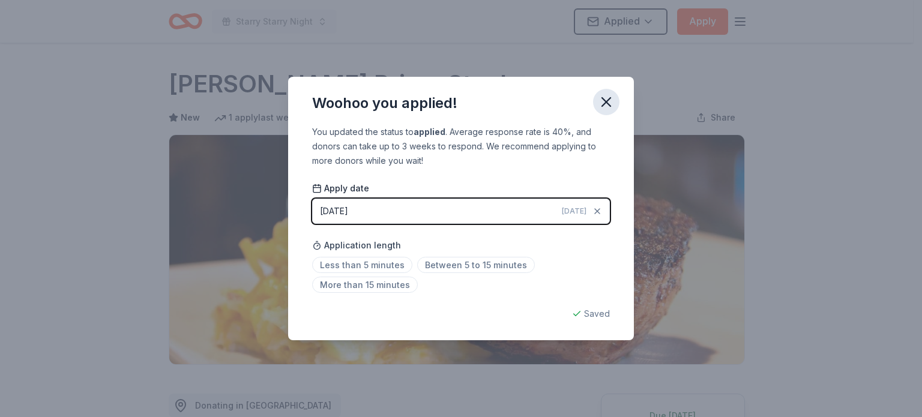
click at [608, 103] on icon "button" at bounding box center [606, 102] width 8 height 8
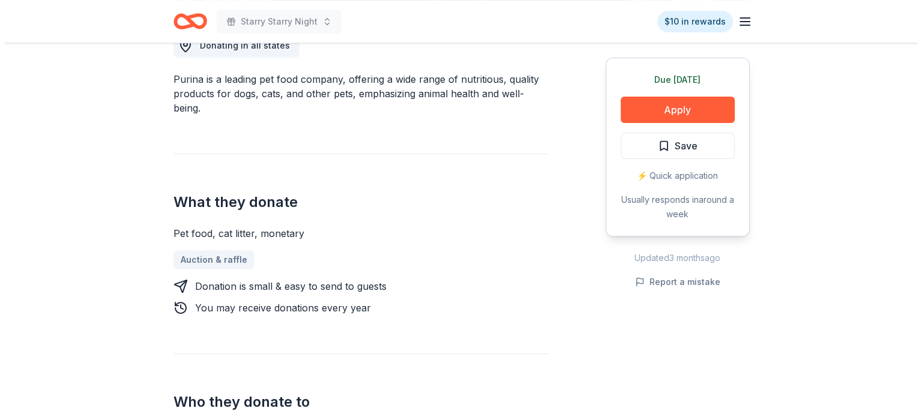
scroll to position [300, 0]
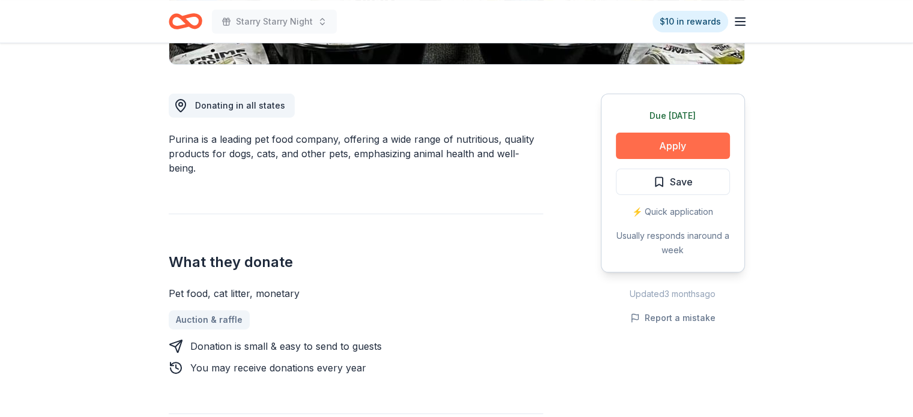
click at [680, 134] on button "Apply" at bounding box center [673, 146] width 114 height 26
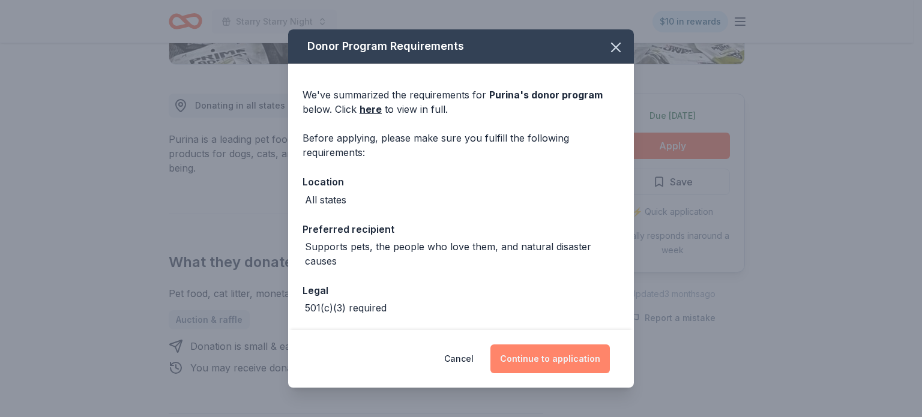
click at [530, 358] on button "Continue to application" at bounding box center [551, 359] width 120 height 29
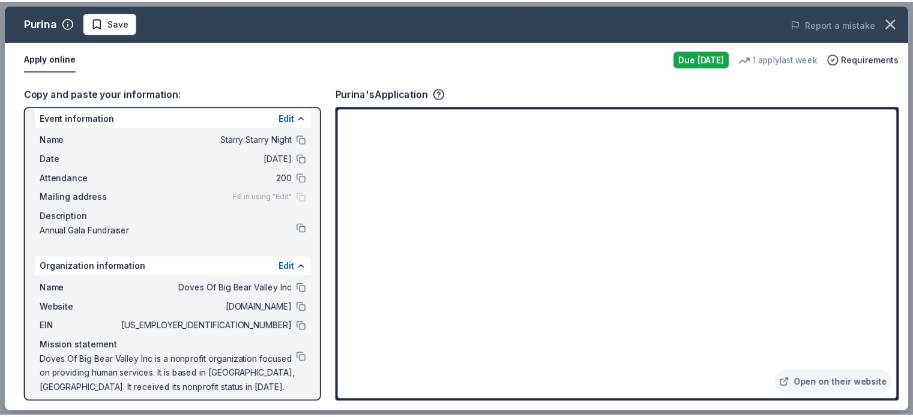
scroll to position [17, 0]
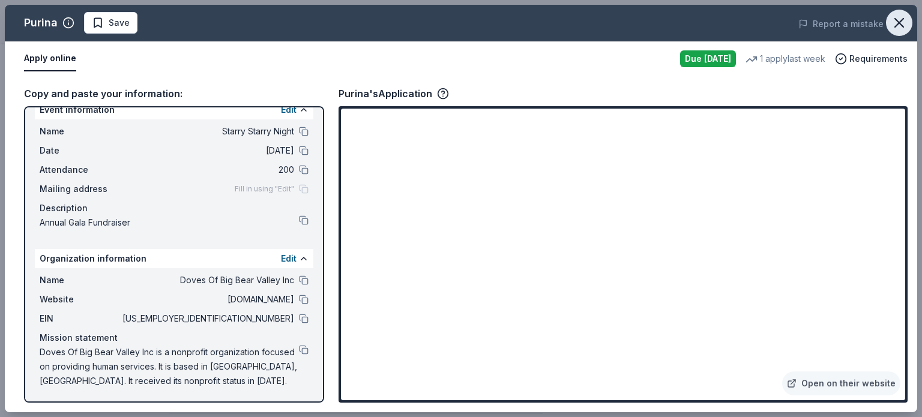
click at [900, 30] on icon "button" at bounding box center [899, 22] width 17 height 17
